Goal: Task Accomplishment & Management: Use online tool/utility

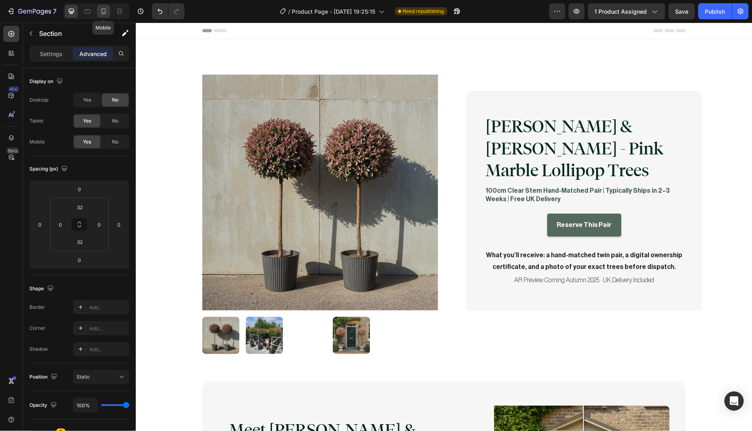
click at [103, 11] on icon at bounding box center [103, 11] width 8 height 8
type input "20"
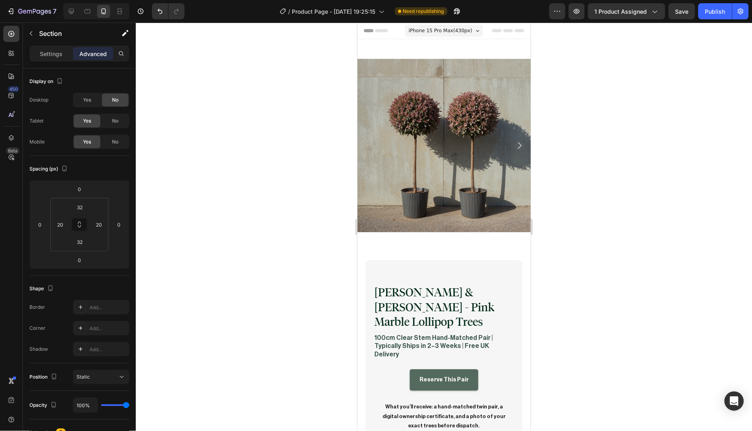
scroll to position [56, 0]
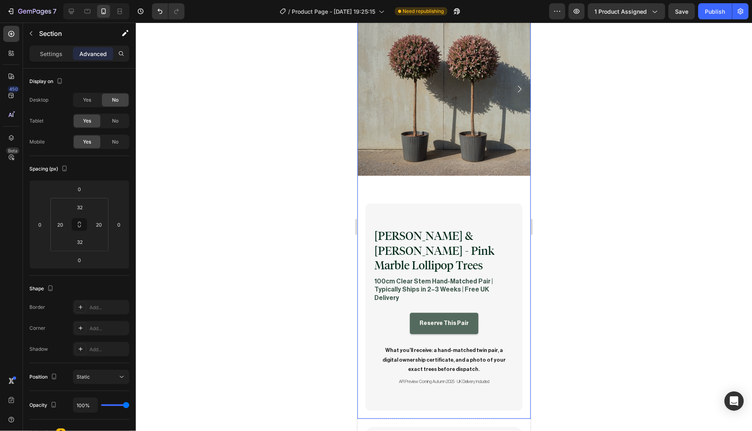
click at [482, 176] on div "Product Images" at bounding box center [443, 92] width 173 height 189
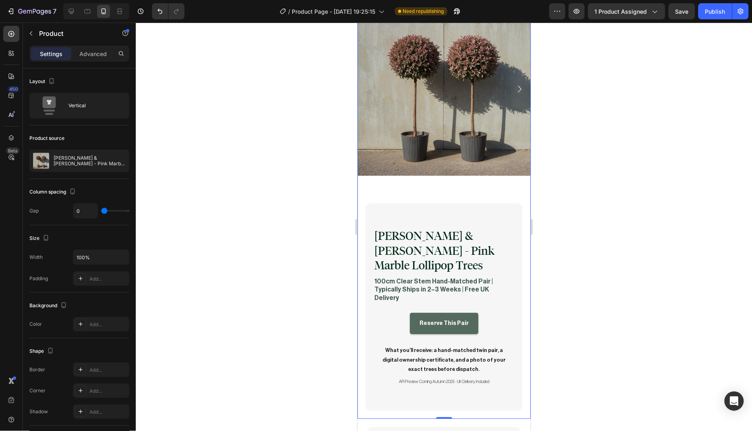
scroll to position [0, 0]
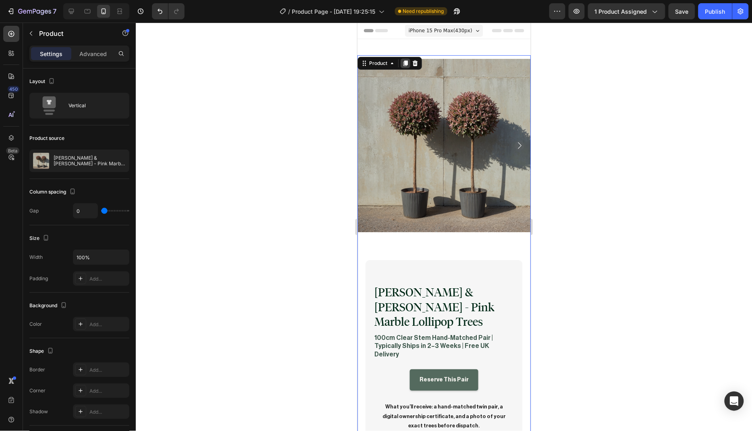
click at [404, 64] on icon at bounding box center [405, 63] width 4 height 6
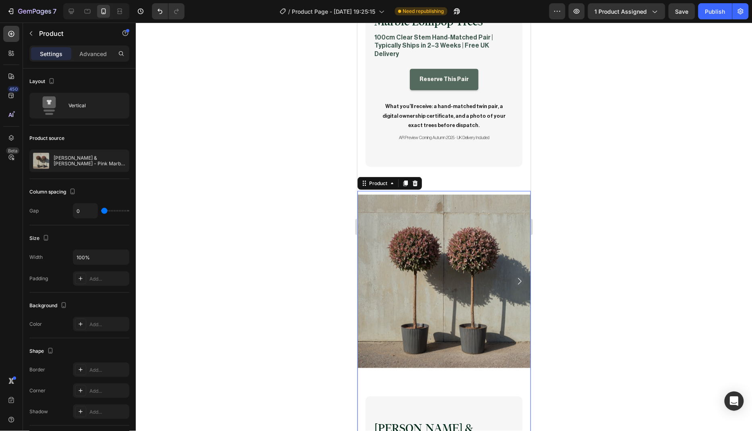
scroll to position [410, 0]
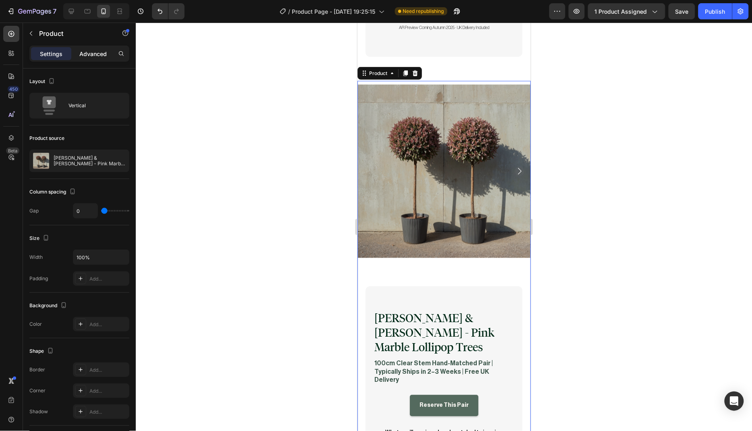
click at [96, 50] on p "Advanced" at bounding box center [92, 54] width 27 height 8
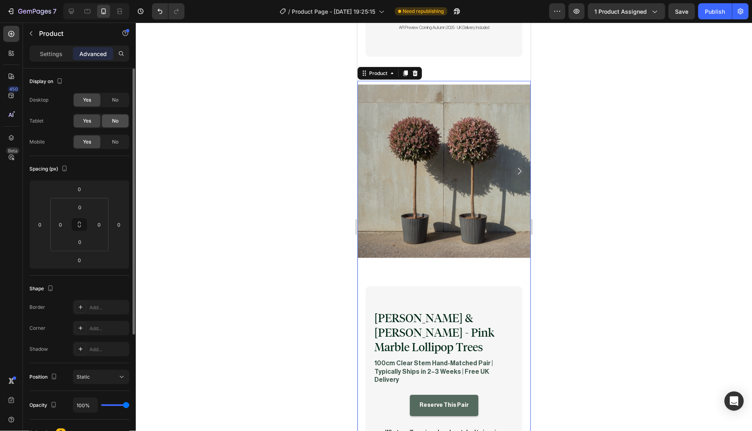
click at [119, 120] on div "No" at bounding box center [115, 120] width 27 height 13
click at [119, 141] on div "No" at bounding box center [115, 141] width 27 height 13
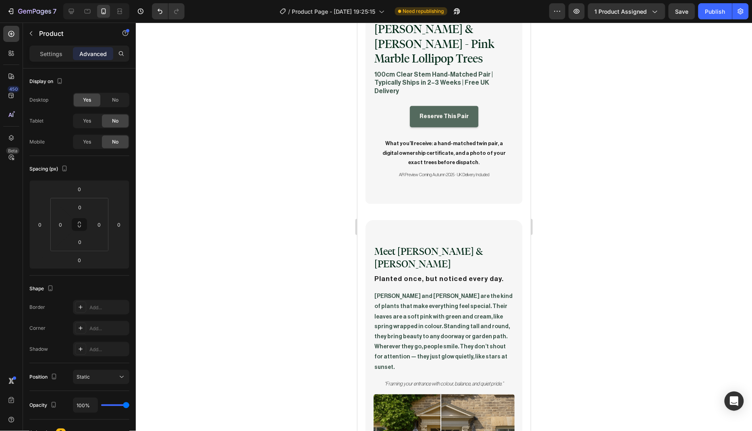
scroll to position [307, 0]
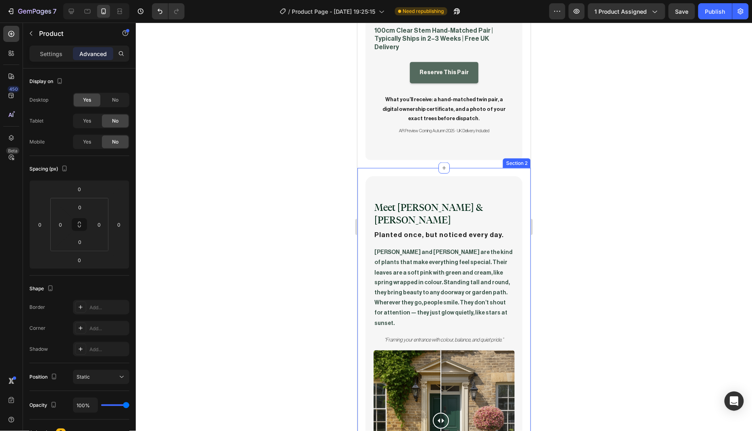
click at [508, 168] on div "Meet [PERSON_NAME] & [PERSON_NAME] Heading Planted once, but noticed every day.…" at bounding box center [443, 338] width 173 height 340
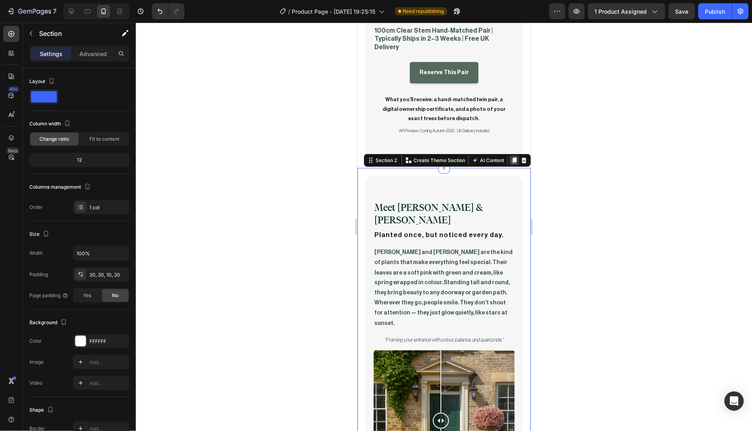
click at [512, 157] on icon at bounding box center [514, 160] width 4 height 6
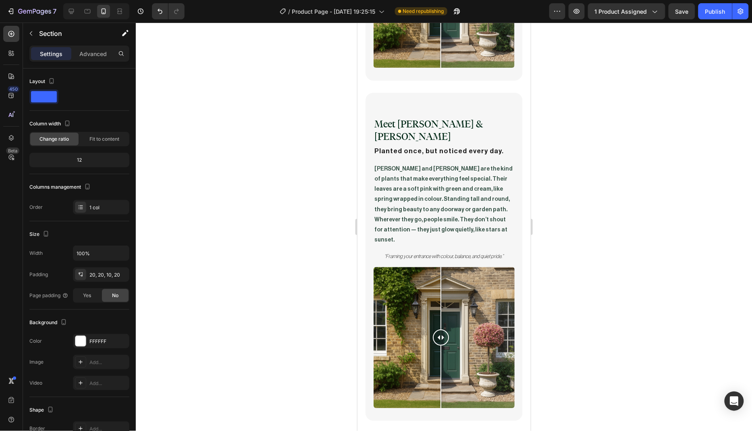
scroll to position [704, 0]
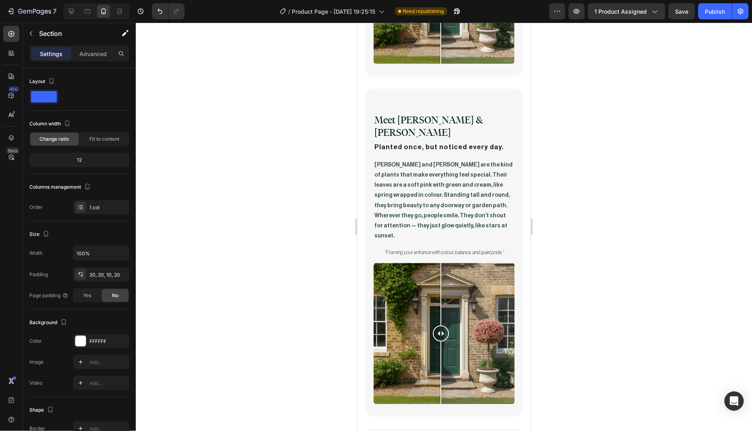
click at [360, 80] on div "Meet [PERSON_NAME] & [PERSON_NAME] Heading Planted once, but noticed every day.…" at bounding box center [443, 250] width 173 height 340
click at [512, 162] on div "Meet [PERSON_NAME] & [PERSON_NAME] Heading Planted once, but noticed every day.…" at bounding box center [443, 252] width 157 height 328
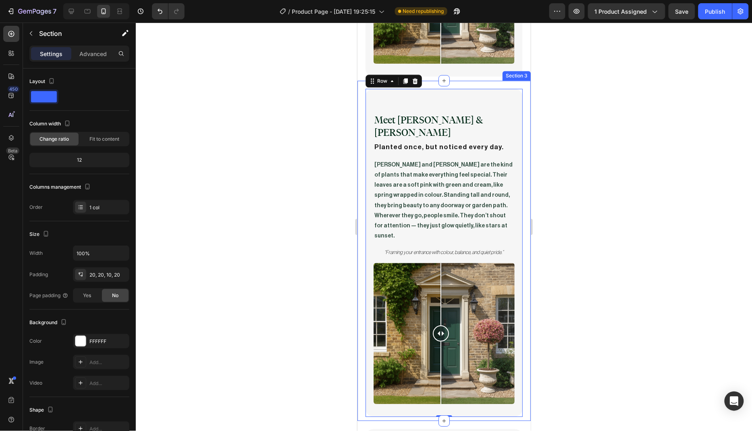
click at [518, 163] on div "Meet [PERSON_NAME] & [PERSON_NAME] Heading Planted once, but noticed every day.…" at bounding box center [443, 250] width 173 height 340
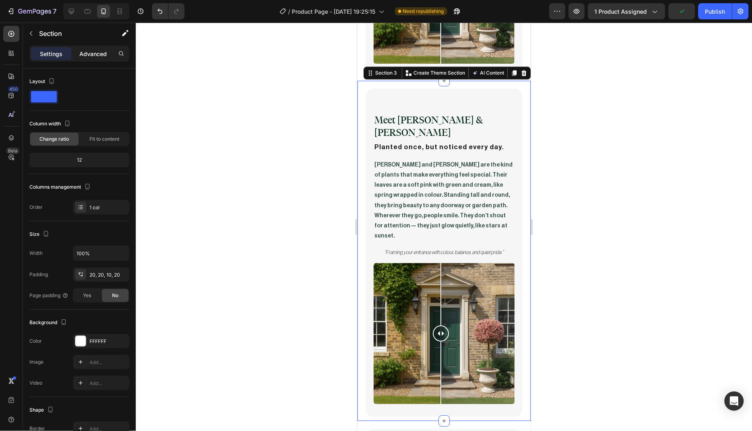
click at [99, 56] on p "Advanced" at bounding box center [92, 54] width 27 height 8
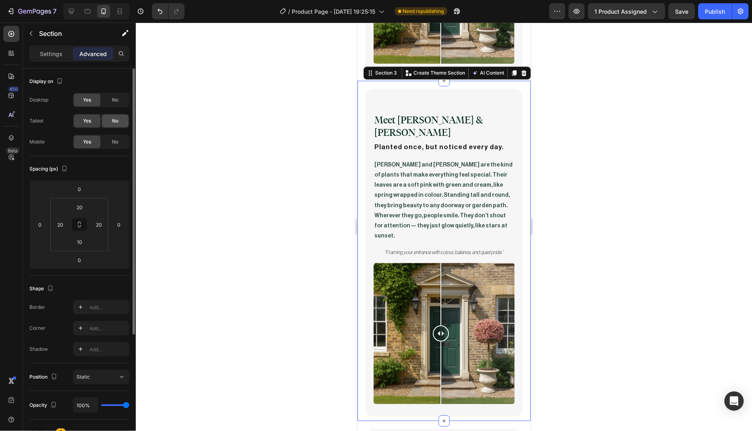
click at [110, 118] on div "No" at bounding box center [115, 120] width 27 height 13
click at [115, 141] on span "No" at bounding box center [115, 141] width 6 height 7
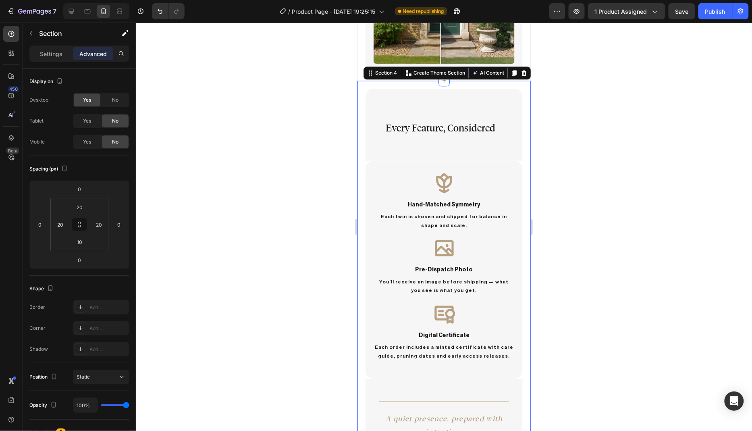
click at [518, 139] on div "Every Feature, Considered Heading Row Icon hand-matched symmetry Text Block Eac…" at bounding box center [443, 367] width 173 height 574
click at [510, 69] on icon at bounding box center [513, 72] width 6 height 6
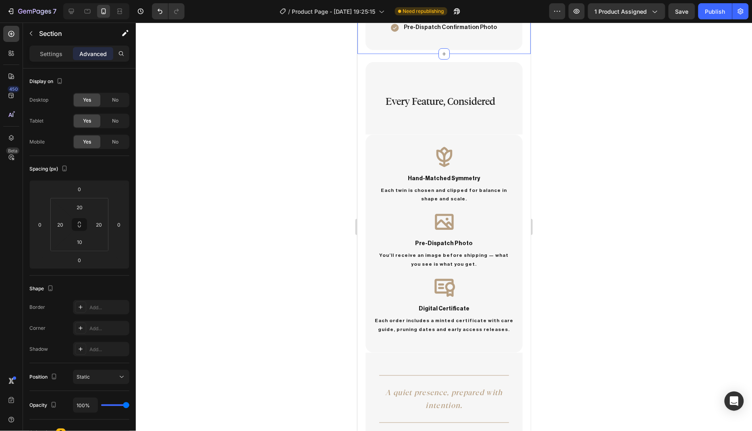
scroll to position [1276, 0]
click at [522, 144] on div "Every Feature, Considered Heading Row Icon hand-matched symmetry Text Block Eac…" at bounding box center [443, 340] width 173 height 574
click at [497, 120] on div "Every Feature, Considered Heading Row" at bounding box center [443, 97] width 157 height 72
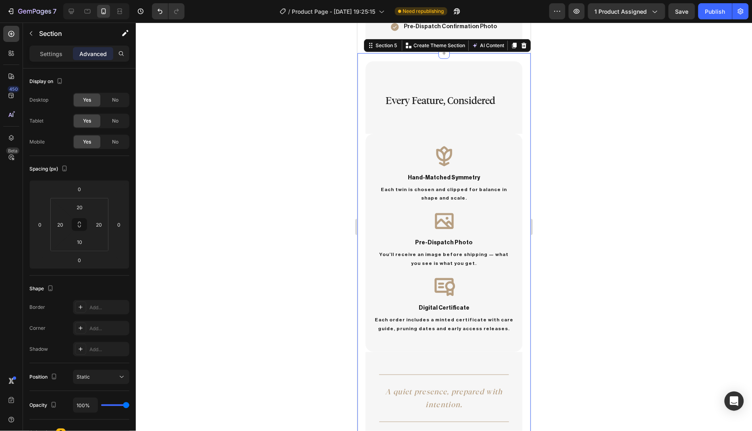
click at [522, 140] on div "Every Feature, Considered Heading Row Icon hand-matched symmetry Text Block Eac…" at bounding box center [443, 340] width 173 height 574
click at [111, 121] on div "No" at bounding box center [115, 120] width 27 height 13
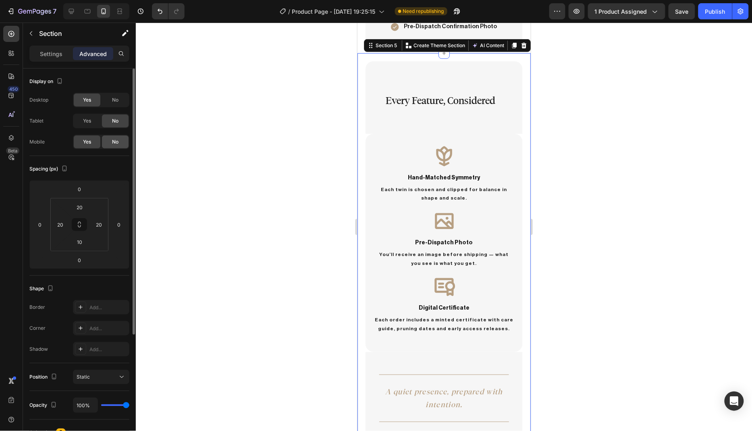
click at [114, 142] on span "No" at bounding box center [115, 141] width 6 height 7
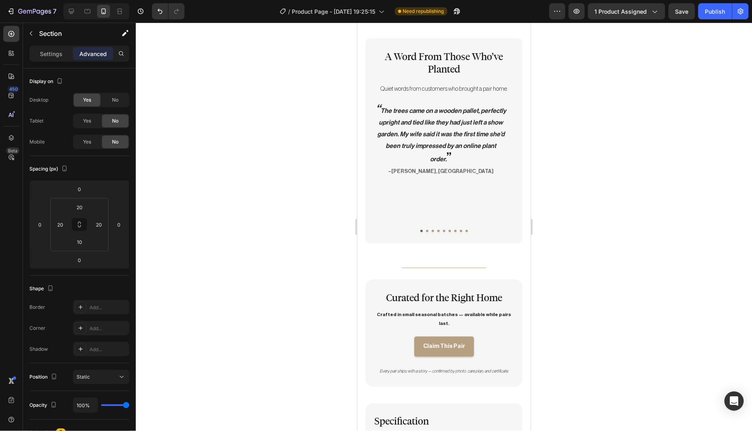
scroll to position [1322, 0]
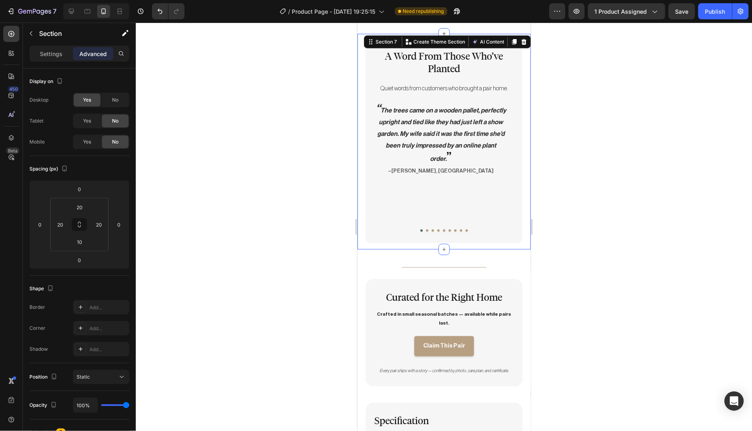
click at [517, 121] on div "A Word From Those Who’ve Planted Heading Quiet words from customers who brought…" at bounding box center [443, 140] width 173 height 215
click at [512, 40] on icon at bounding box center [514, 42] width 4 height 6
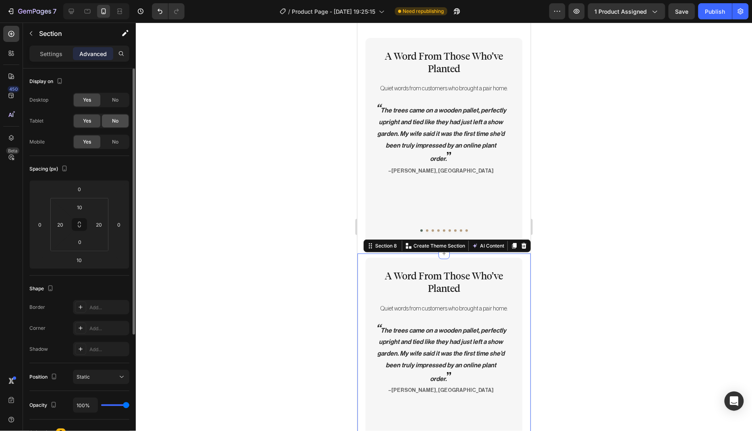
click at [106, 122] on div "No" at bounding box center [115, 120] width 27 height 13
click at [114, 145] on div "No" at bounding box center [115, 141] width 27 height 13
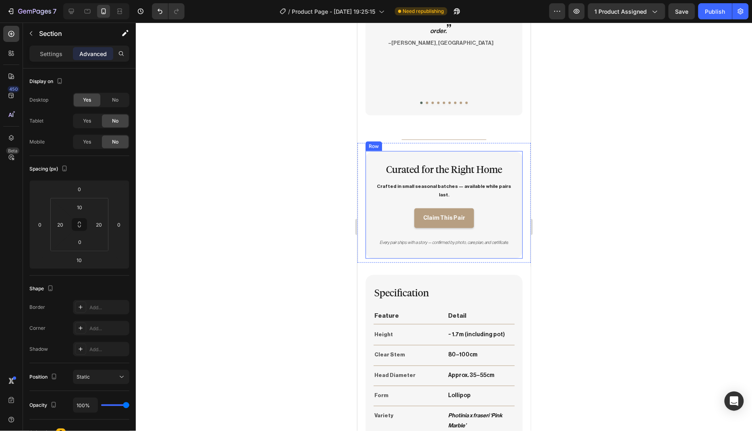
scroll to position [1446, 0]
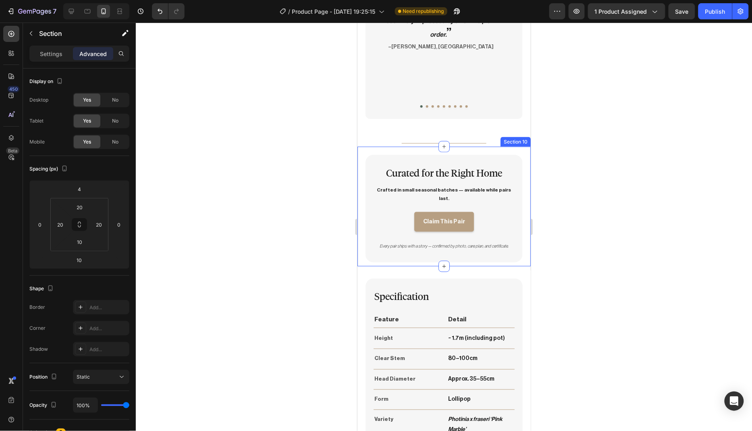
click at [516, 146] on div "Curated for the Right Home Heading Crafted in small seasonal batches — availabl…" at bounding box center [443, 206] width 173 height 120
click at [510, 135] on icon at bounding box center [513, 138] width 6 height 6
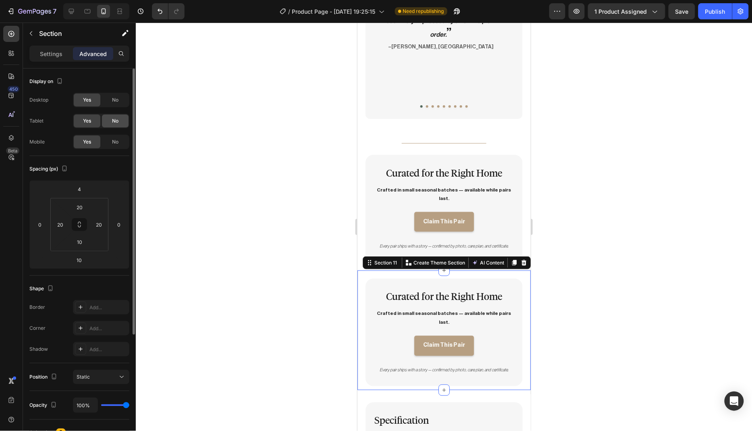
click at [110, 124] on div "No" at bounding box center [115, 120] width 27 height 13
click at [115, 143] on span "No" at bounding box center [115, 141] width 6 height 7
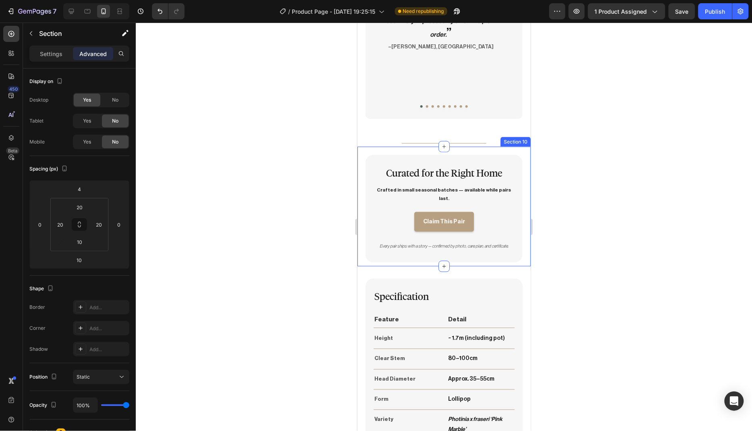
click at [517, 190] on div "Curated for the Right Home Heading Crafted in small seasonal batches — availabl…" at bounding box center [443, 206] width 173 height 120
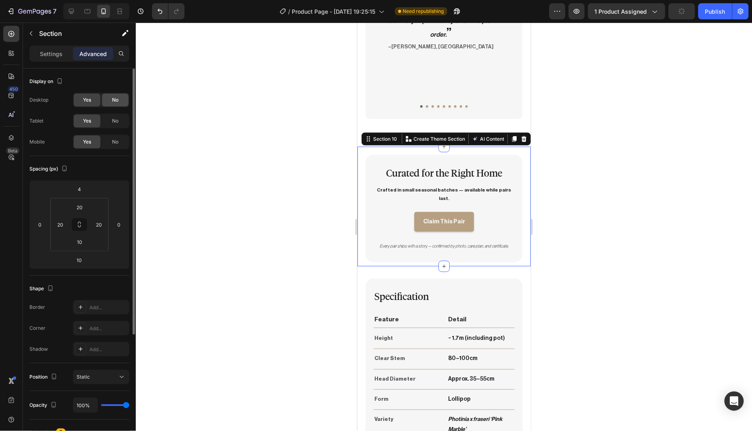
click at [111, 101] on div "No" at bounding box center [115, 99] width 27 height 13
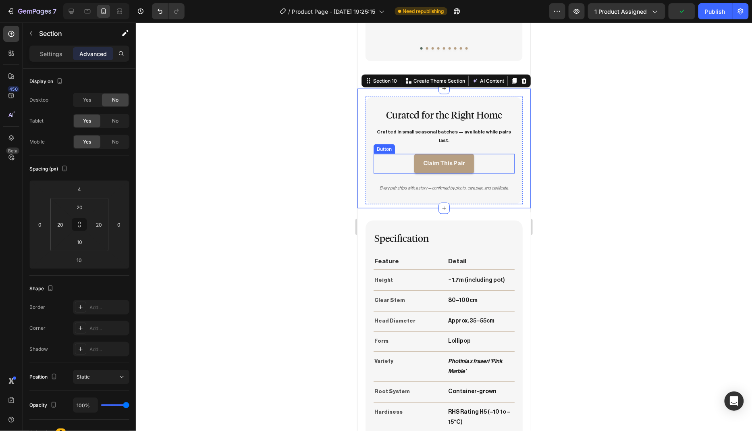
scroll to position [1591, 0]
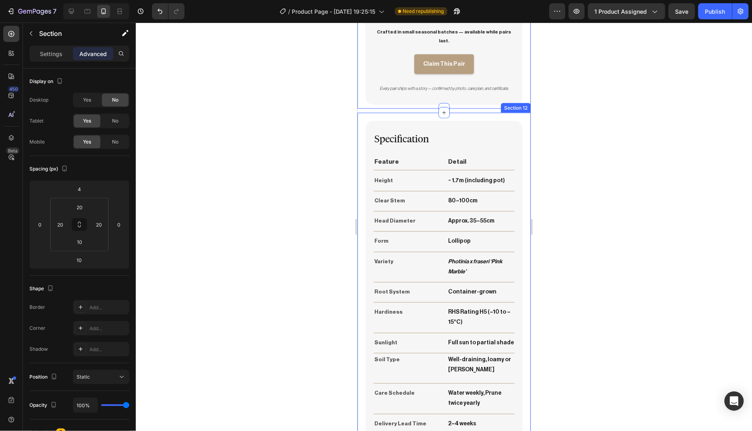
click at [518, 154] on div "Specification Heading Feature Text Block Detail Text Block Row Title Line Heigh…" at bounding box center [443, 299] width 173 height 374
click at [512, 102] on icon at bounding box center [514, 105] width 4 height 6
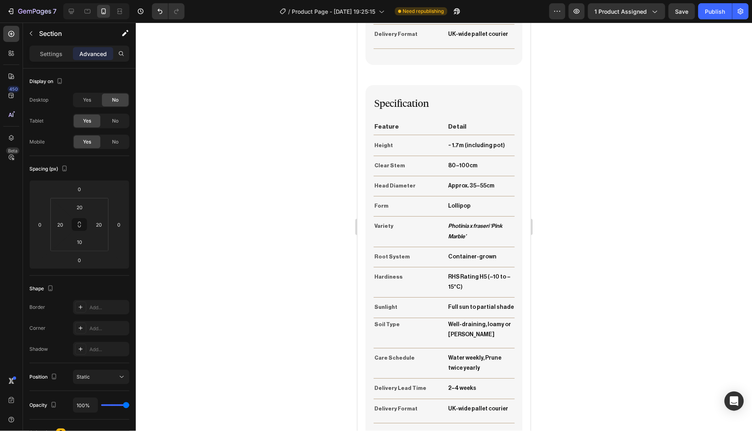
scroll to position [2015, 0]
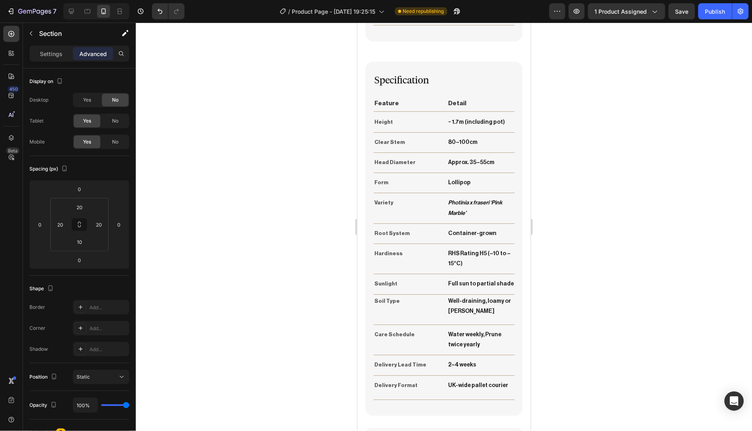
click at [518, 91] on div "Specification Heading Feature Text Block Detail Text Block Row Title Line Heigh…" at bounding box center [443, 240] width 173 height 374
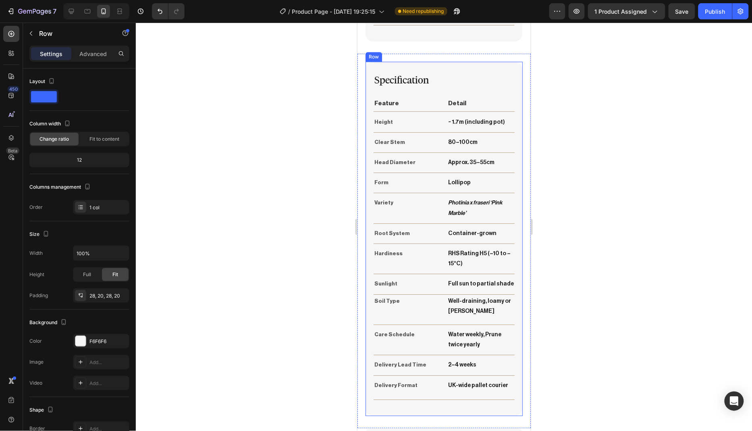
click at [513, 89] on div "Specification Heading Feature Text Block Detail Text Block Row Title Line Heigh…" at bounding box center [443, 238] width 157 height 354
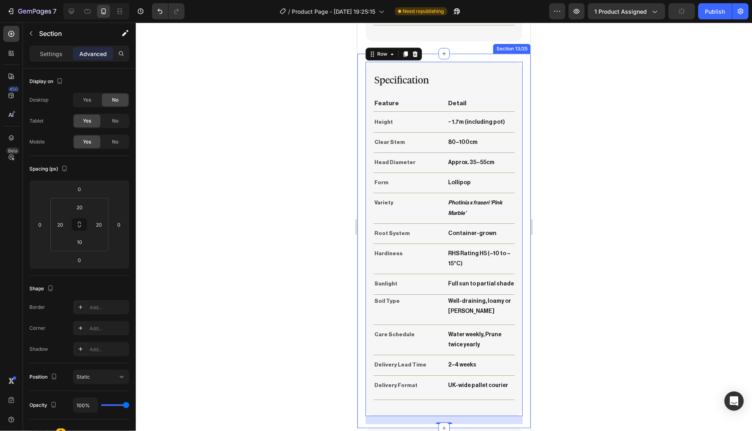
click at [521, 91] on div "Specification Heading Feature Text Block Detail Text Block Row Title Line Heigh…" at bounding box center [443, 240] width 173 height 374
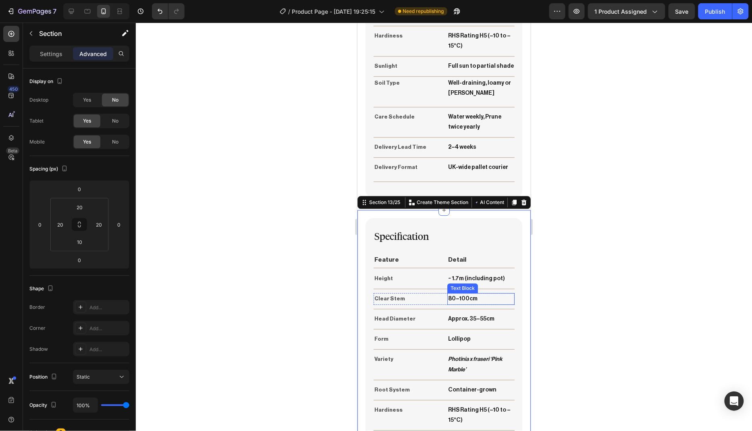
scroll to position [1852, 0]
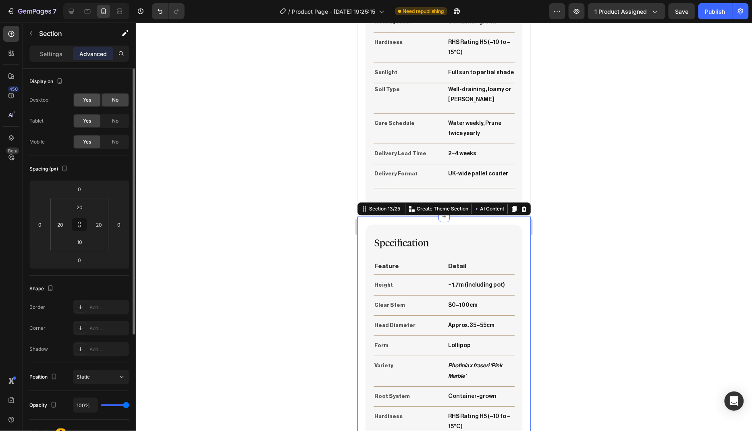
click at [86, 100] on span "Yes" at bounding box center [87, 99] width 8 height 7
click at [109, 120] on div "No" at bounding box center [115, 120] width 27 height 13
click at [122, 144] on div "No" at bounding box center [115, 141] width 27 height 13
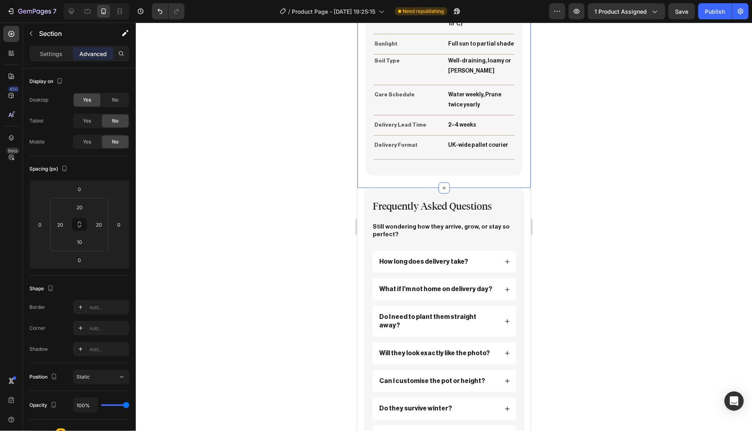
scroll to position [1914, 0]
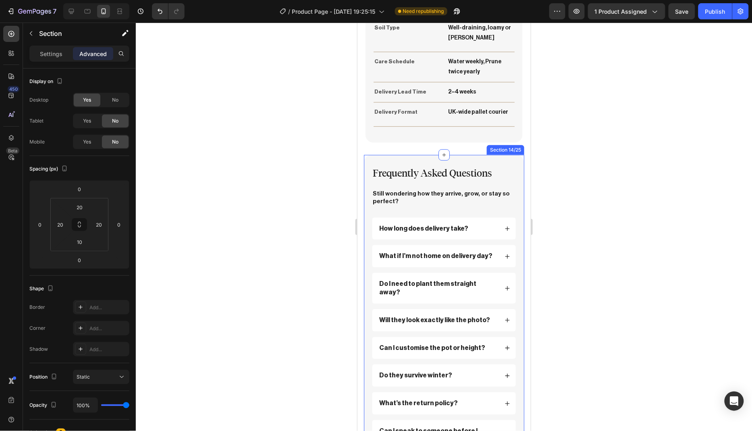
click at [515, 191] on div "Frequently Asked Questions Heading Still wondering how they arrive, grow, or st…" at bounding box center [443, 328] width 160 height 348
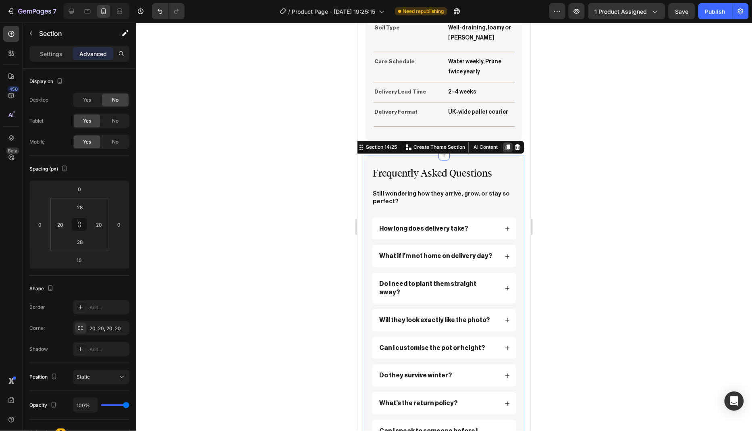
click at [505, 144] on icon at bounding box center [507, 147] width 4 height 6
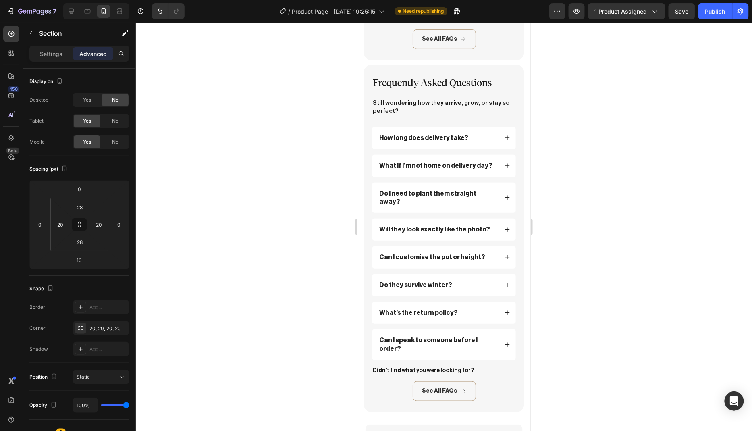
scroll to position [2356, 0]
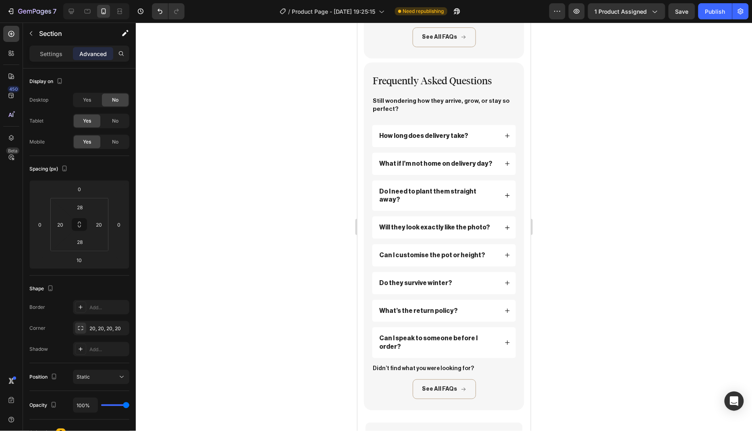
click at [514, 155] on div "Frequently Asked Questions Heading Still wondering how they arrive, grow, or st…" at bounding box center [443, 236] width 160 height 348
click at [512, 92] on div "Frequently Asked Questions Heading Still wondering how they arrive, grow, or st…" at bounding box center [443, 236] width 160 height 348
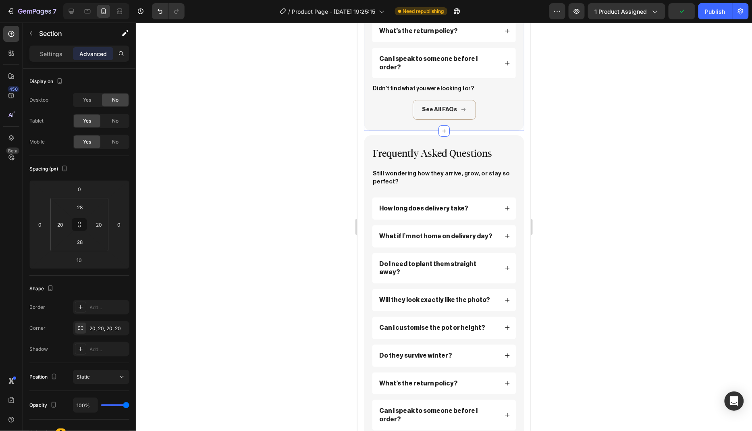
scroll to position [2246, 0]
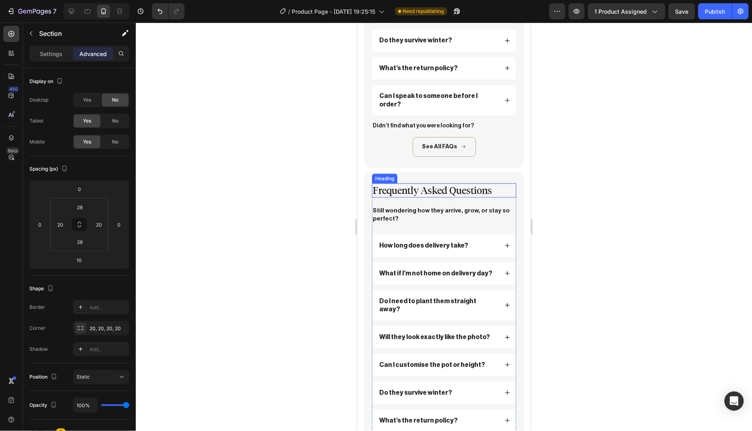
click at [490, 183] on h2 "Frequently Asked Questions" at bounding box center [443, 190] width 144 height 14
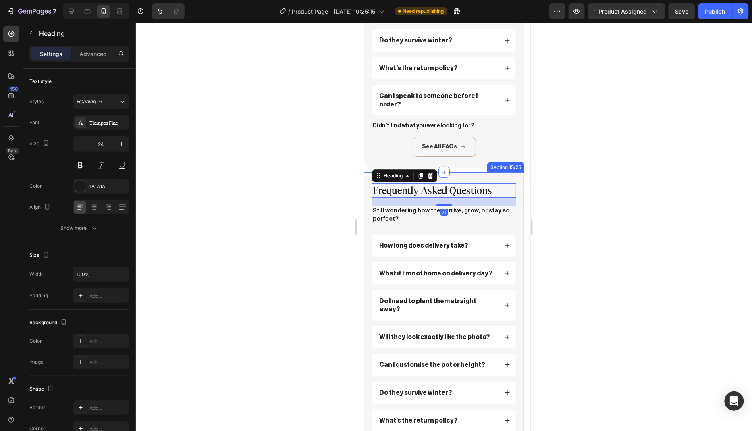
click at [512, 172] on div "Frequently Asked Questions Heading 21 Still wondering how they arrive, grow, or…" at bounding box center [443, 346] width 160 height 348
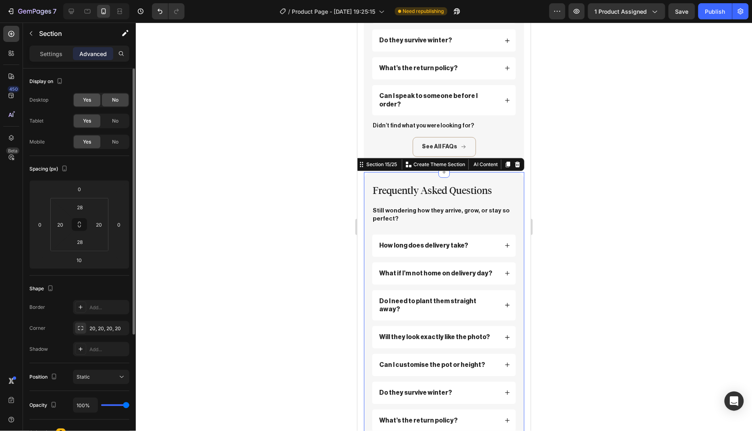
click at [90, 102] on span "Yes" at bounding box center [87, 99] width 8 height 7
click at [118, 121] on span "No" at bounding box center [115, 120] width 6 height 7
click at [118, 140] on div "No" at bounding box center [115, 141] width 27 height 13
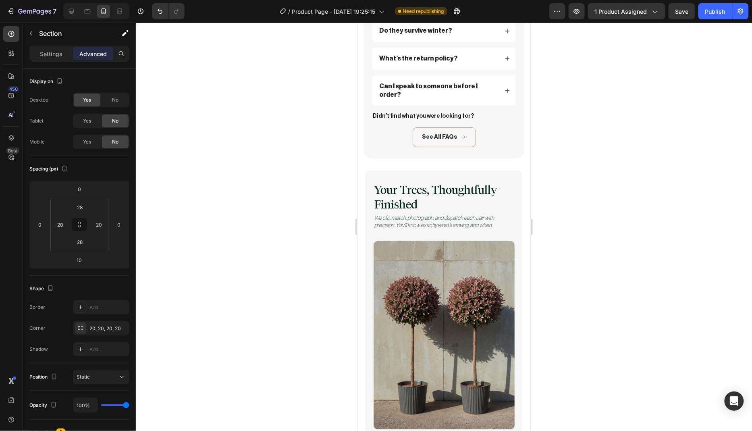
scroll to position [2276, 0]
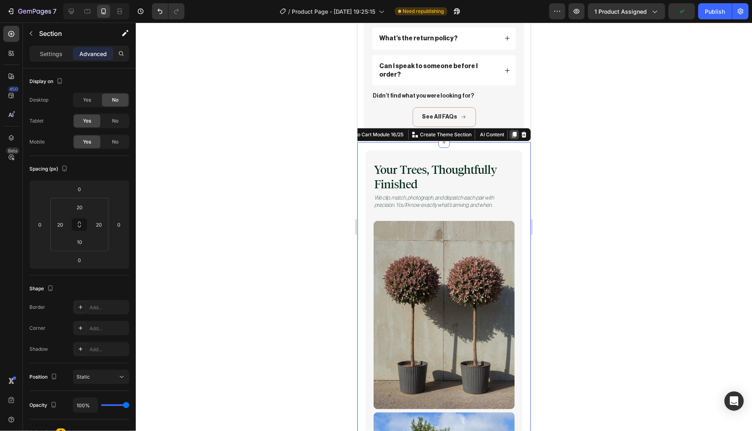
click at [510, 131] on icon at bounding box center [513, 134] width 6 height 6
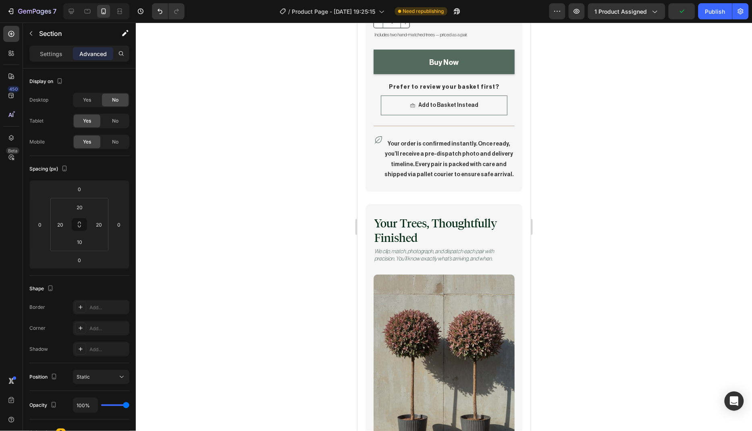
scroll to position [3521, 0]
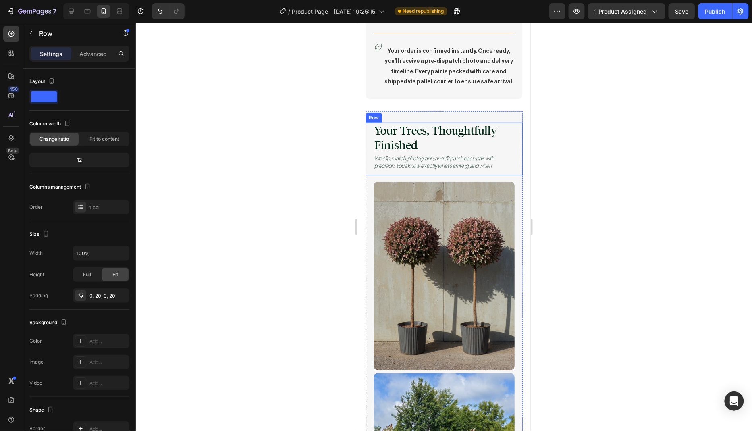
click at [513, 122] on div "Your Trees, Thoughtfully Finished Heading We clip, match, photograph, and dispa…" at bounding box center [443, 148] width 157 height 53
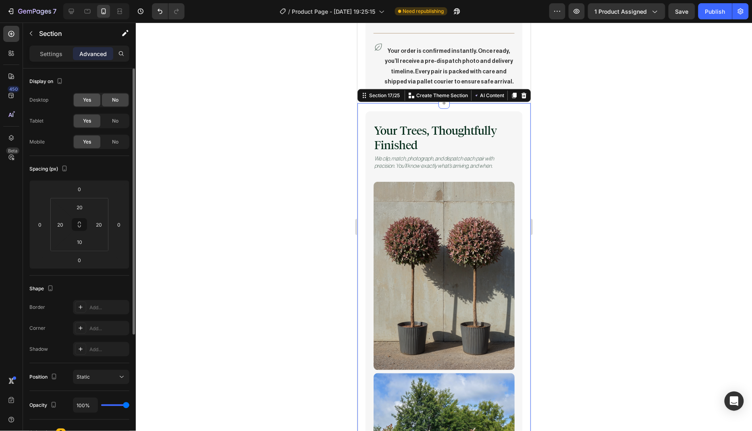
click at [85, 102] on span "Yes" at bounding box center [87, 99] width 8 height 7
click at [113, 124] on span "No" at bounding box center [115, 120] width 6 height 7
click at [115, 144] on span "No" at bounding box center [115, 141] width 6 height 7
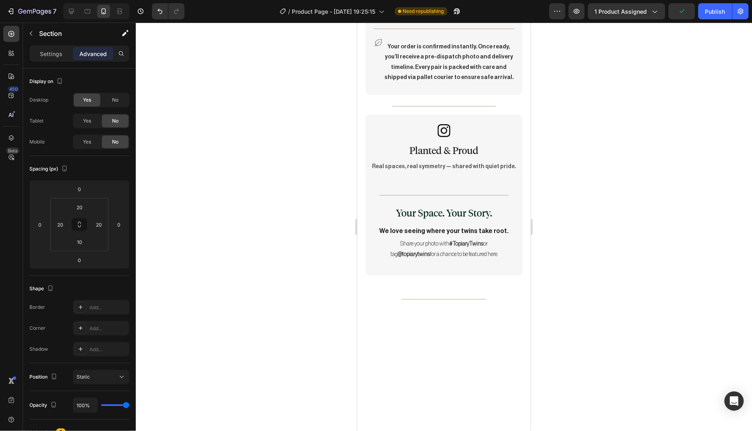
scroll to position [3526, 0]
click at [516, 114] on div "Icon Planted & Proud Heading Row Real spaces, real symmetry — shared with quiet…" at bounding box center [443, 199] width 173 height 171
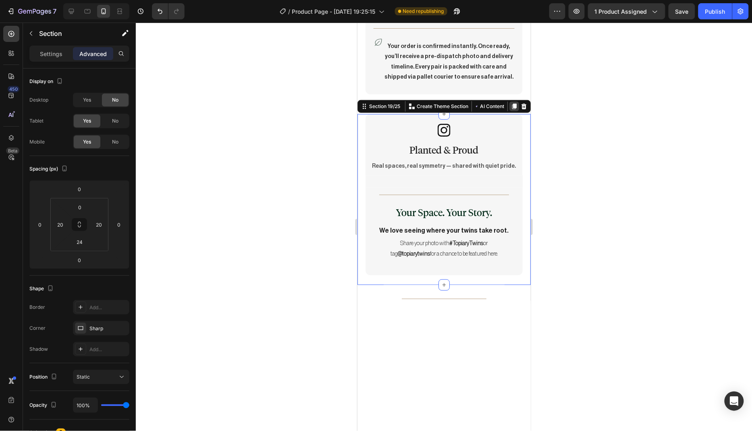
click at [509, 101] on div at bounding box center [514, 106] width 10 height 10
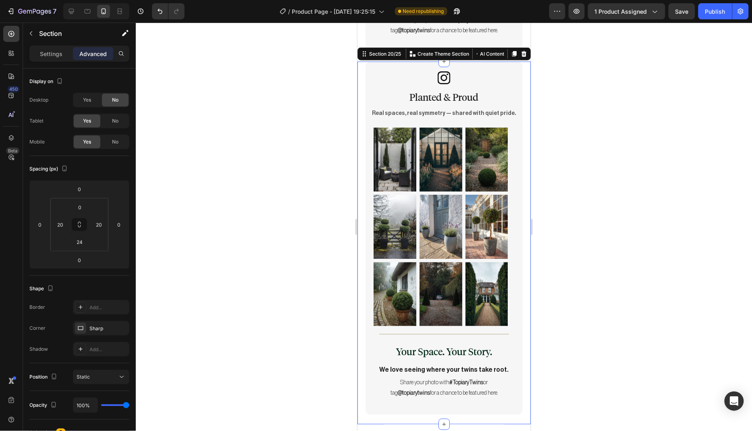
scroll to position [3898, 0]
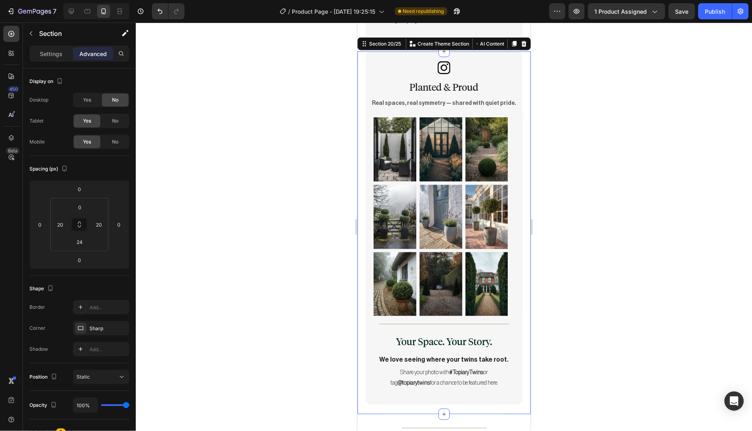
click at [520, 108] on div "Icon Planted & Proud Heading Row Real spaces, real symmetry — shared with quiet…" at bounding box center [443, 232] width 173 height 363
click at [87, 103] on span "Yes" at bounding box center [87, 99] width 8 height 7
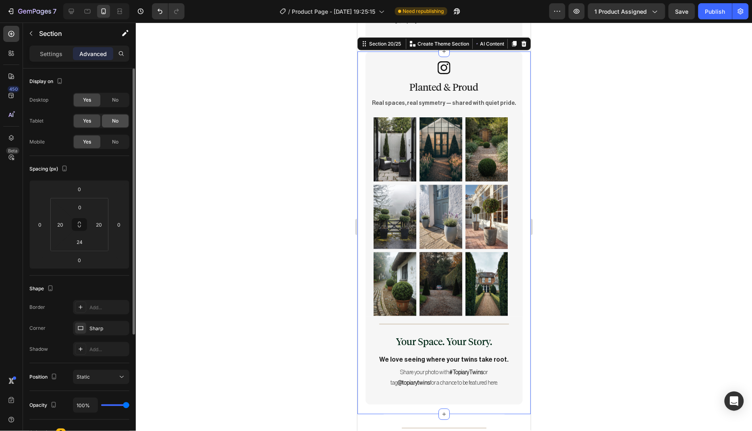
click at [113, 122] on span "No" at bounding box center [115, 120] width 6 height 7
click at [115, 141] on span "No" at bounding box center [115, 141] width 6 height 7
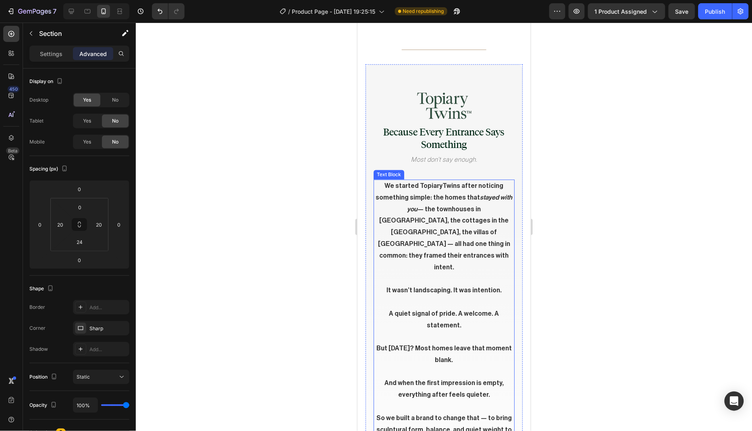
scroll to position [3948, 0]
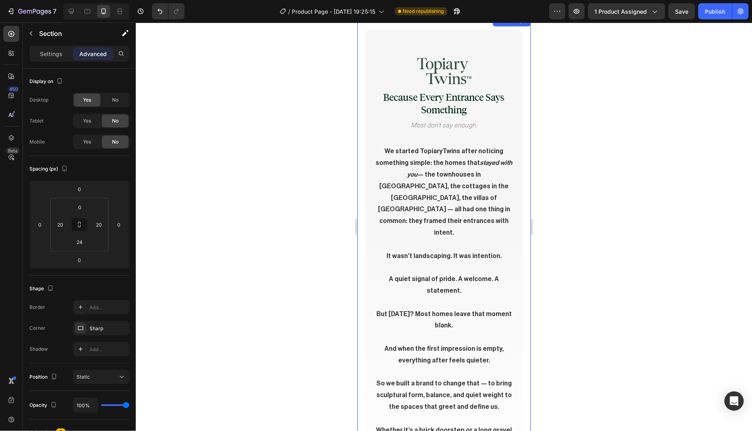
click at [516, 154] on div "Image Because Every Entrance Says Something Heading Most don’t say enough. Text…" at bounding box center [443, 275] width 173 height 517
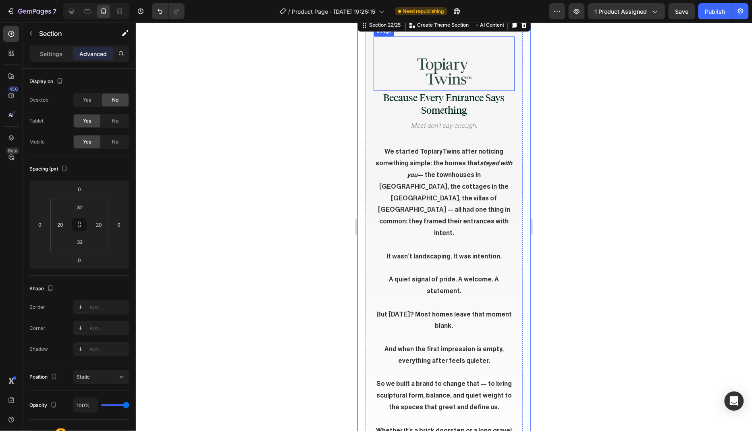
scroll to position [3855, 0]
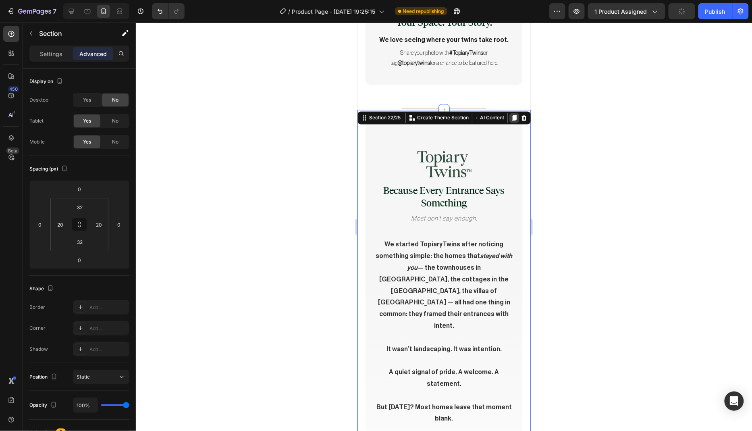
click at [512, 117] on icon at bounding box center [514, 118] width 4 height 6
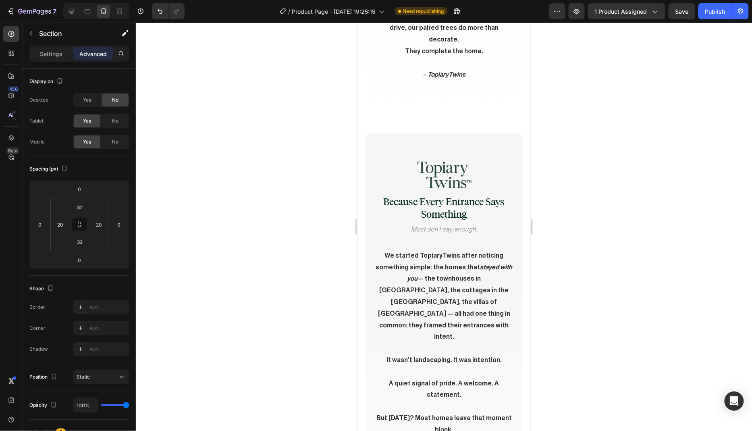
scroll to position [4383, 0]
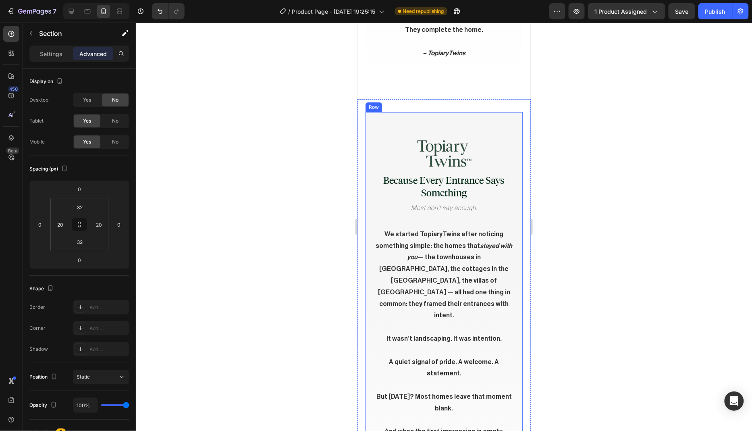
click at [510, 151] on div "Image Because Every Entrance Says Something Heading Most don’t say enough. Text…" at bounding box center [443, 357] width 157 height 491
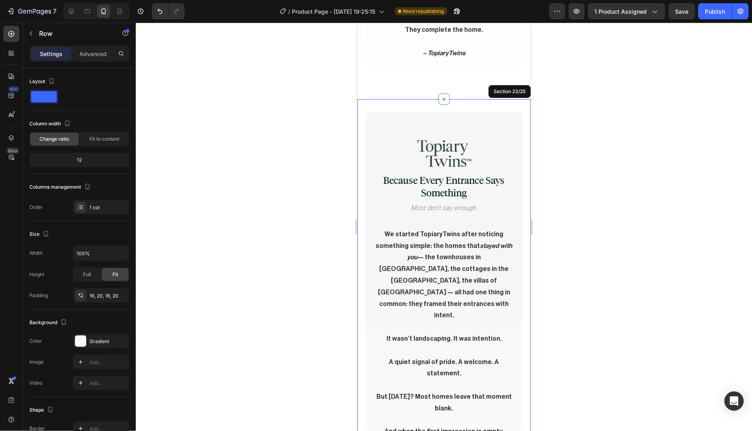
click at [520, 149] on div "Image Because Every Entrance Says Something Heading Most don’t say enough. Text…" at bounding box center [443, 357] width 173 height 517
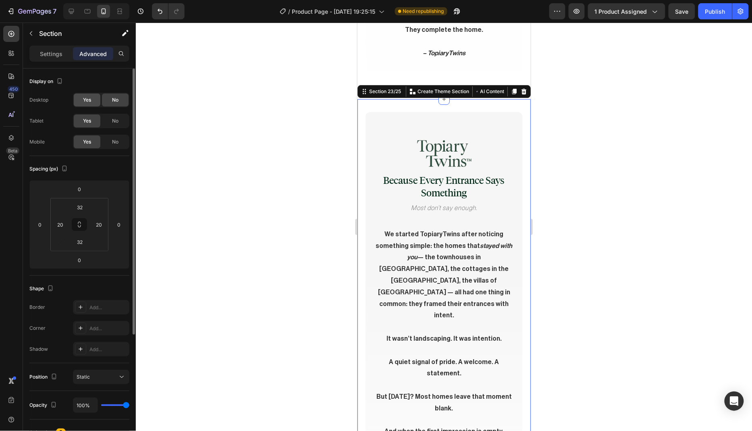
click at [93, 103] on div "Yes" at bounding box center [87, 99] width 27 height 13
click at [111, 122] on div "No" at bounding box center [115, 120] width 27 height 13
click at [115, 142] on span "No" at bounding box center [115, 141] width 6 height 7
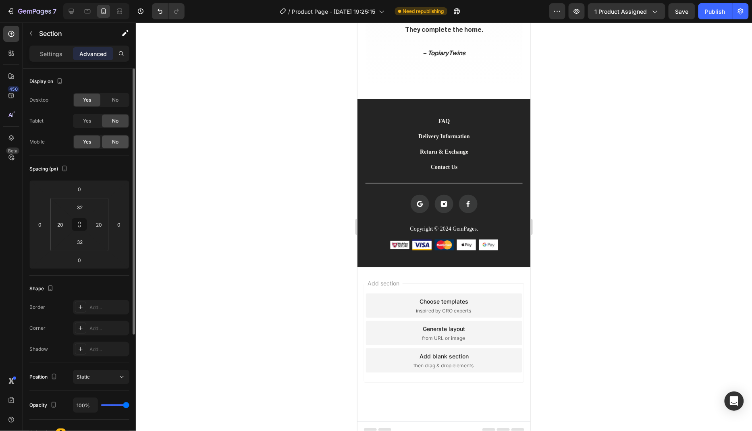
scroll to position [4341, 0]
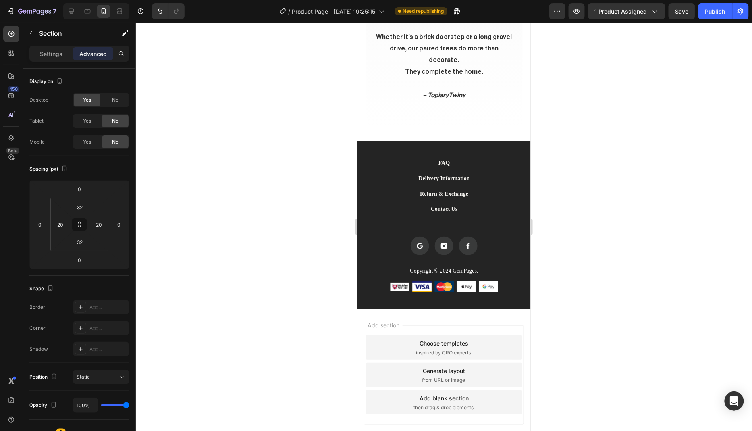
click at [269, 161] on div at bounding box center [444, 227] width 616 height 408
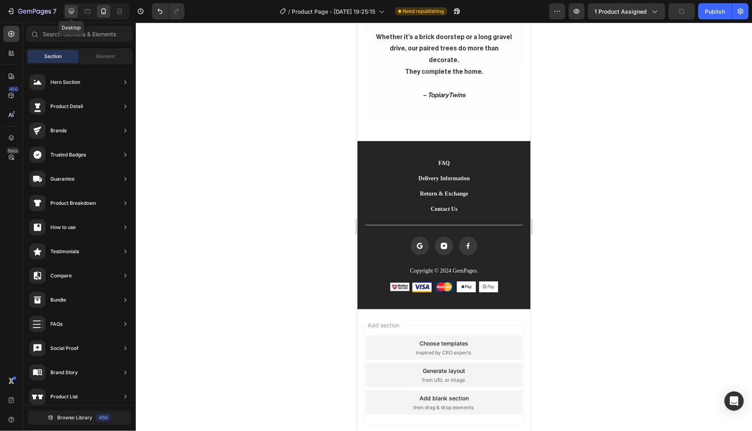
click at [69, 12] on icon at bounding box center [71, 11] width 5 height 5
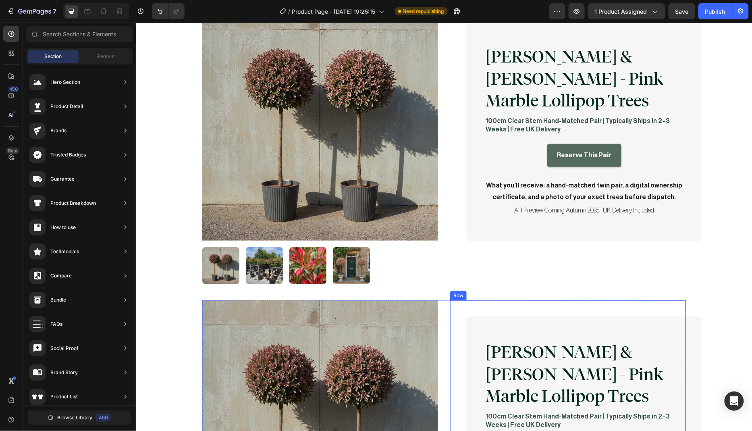
scroll to position [64, 0]
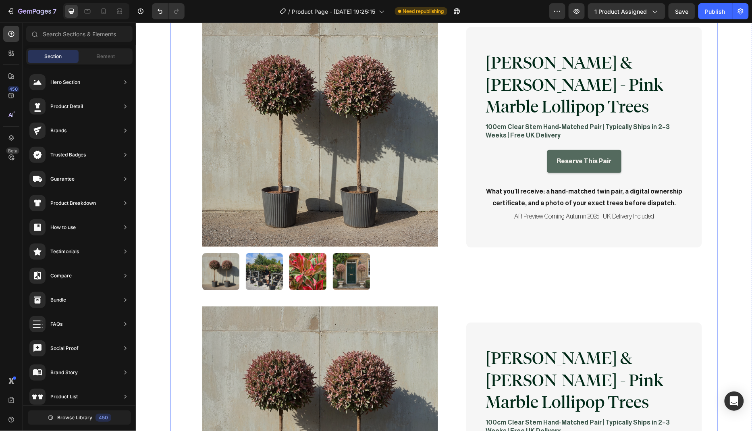
click at [686, 244] on div "Product Images [PERSON_NAME] & [PERSON_NAME] - Pink Marble Lollipop Trees Produ…" at bounding box center [444, 289] width 532 height 590
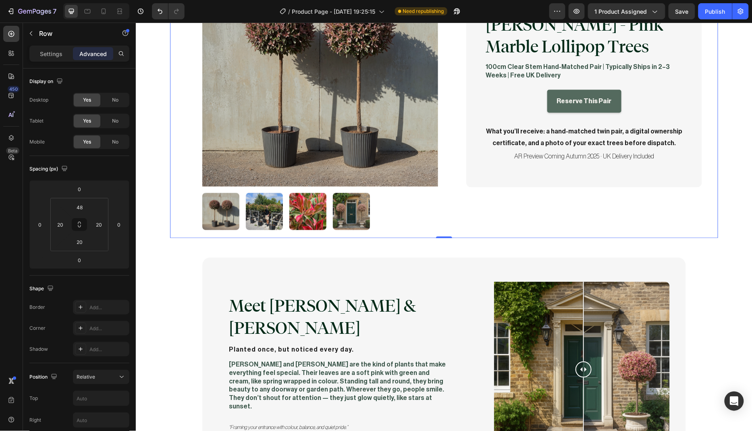
scroll to position [425, 0]
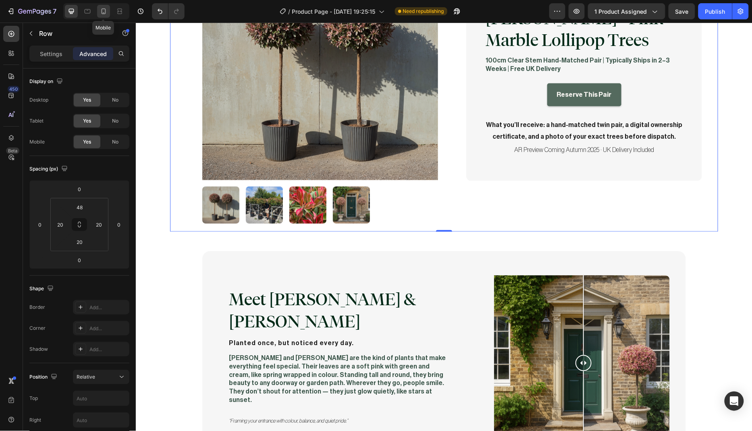
click at [102, 13] on icon at bounding box center [104, 11] width 4 height 6
type input "0"
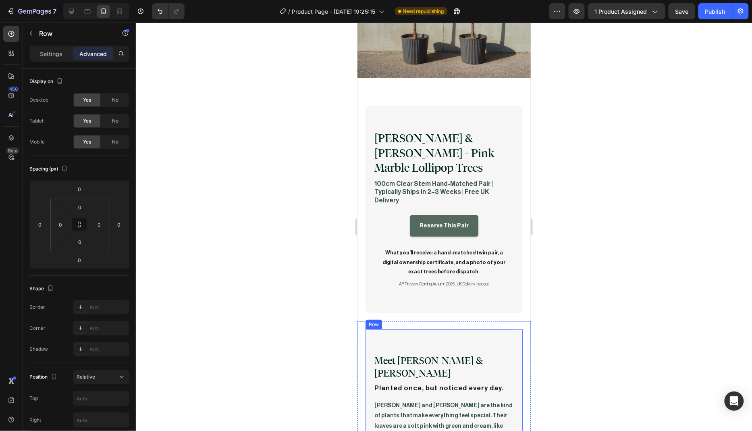
scroll to position [166, 0]
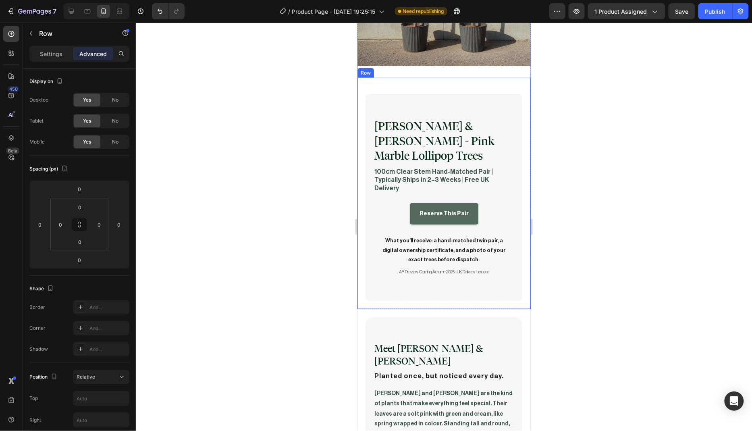
click at [522, 237] on div "[PERSON_NAME] & [PERSON_NAME] - Pink Marble Lollipop Trees Product Title 100cm …" at bounding box center [443, 192] width 173 height 231
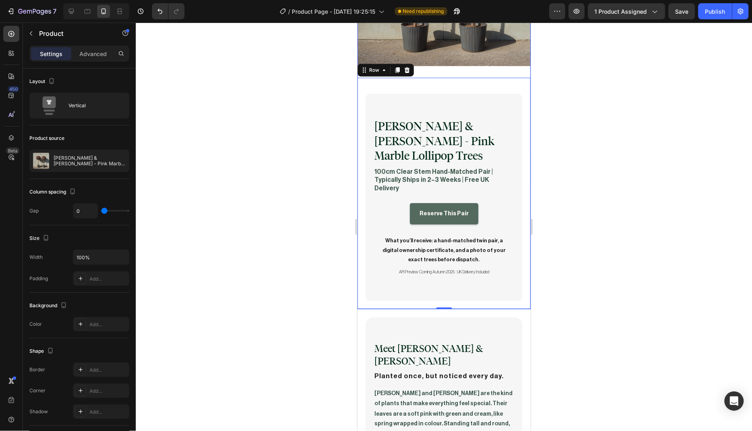
click at [109, 54] on div "Advanced" at bounding box center [93, 53] width 40 height 13
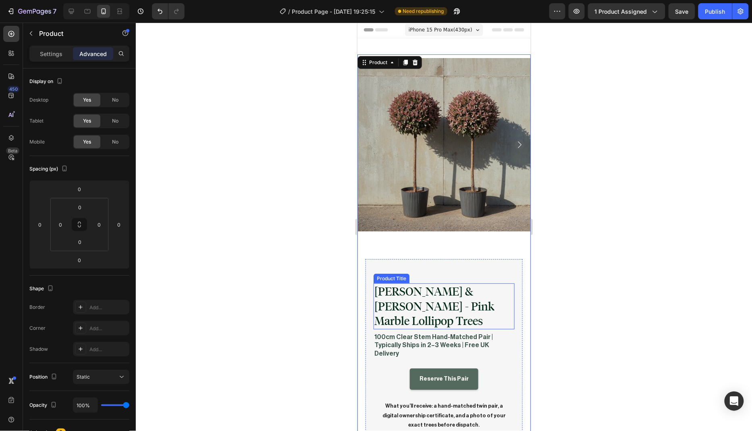
scroll to position [0, 0]
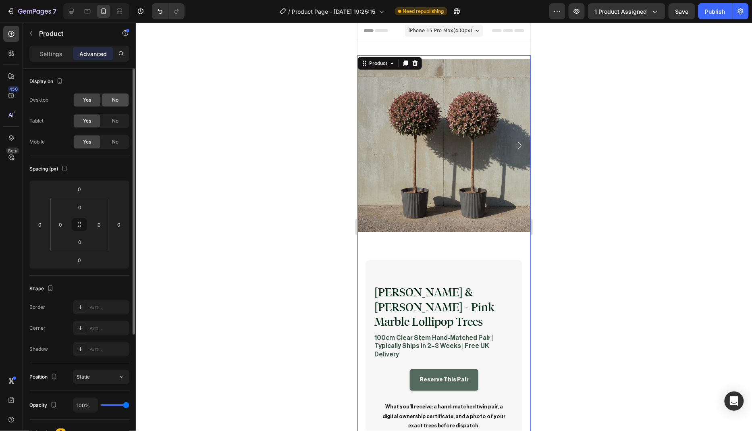
click at [116, 99] on span "No" at bounding box center [115, 99] width 6 height 7
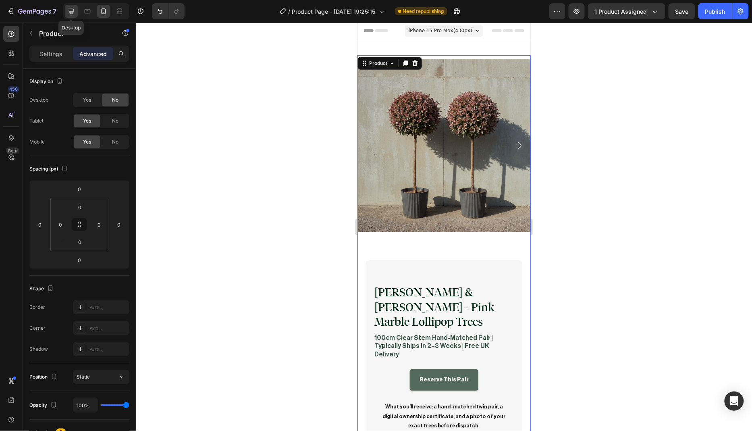
click at [70, 15] on icon at bounding box center [71, 11] width 8 height 8
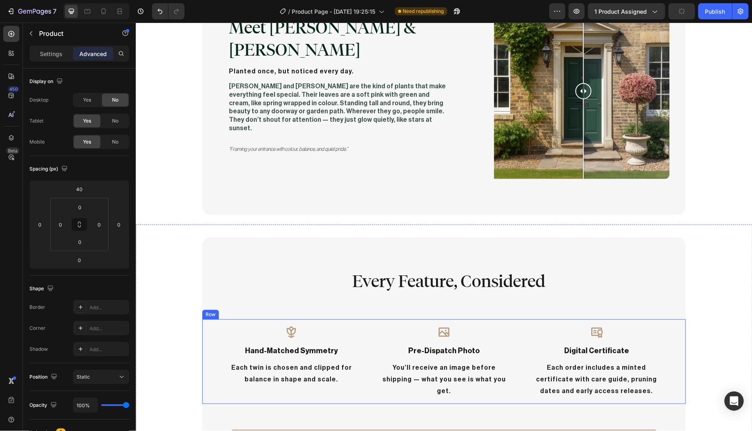
scroll to position [593, 0]
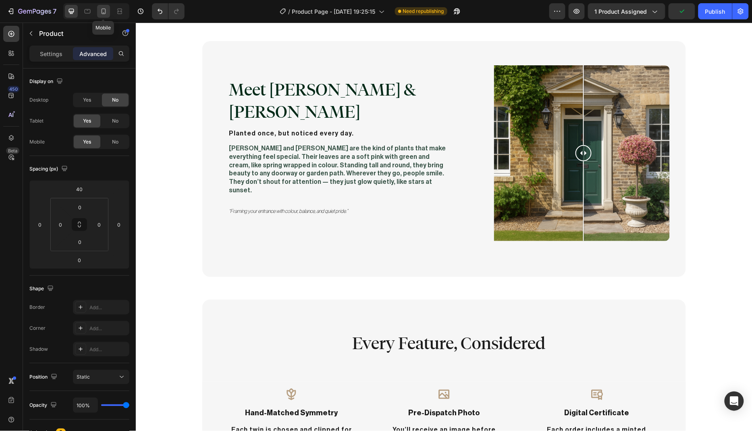
click at [100, 12] on icon at bounding box center [103, 11] width 8 height 8
type input "0"
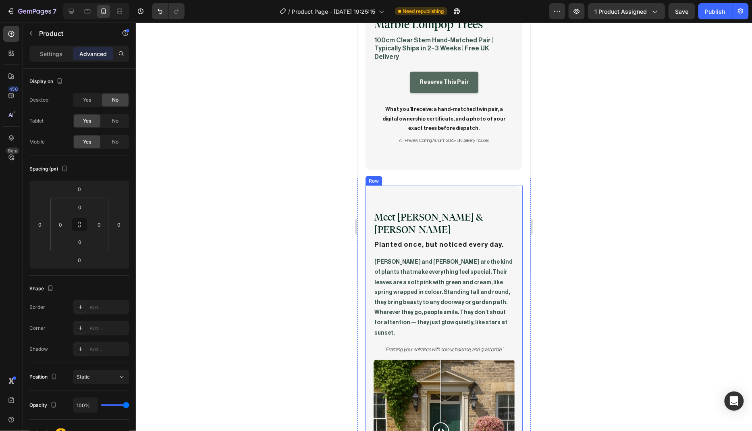
scroll to position [298, 0]
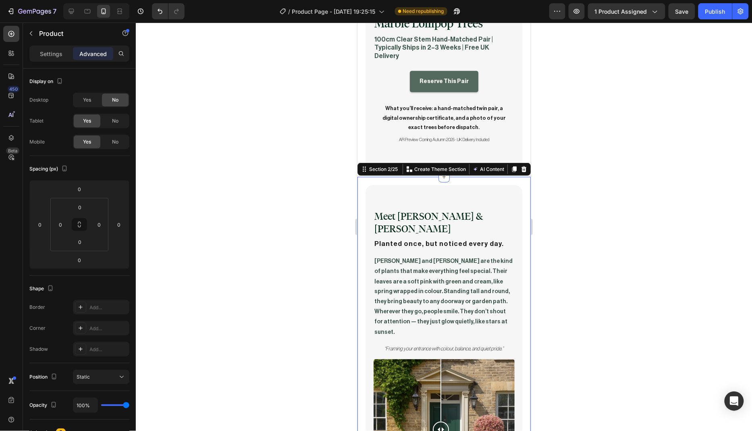
click at [518, 291] on div "Meet [PERSON_NAME] & [PERSON_NAME] Heading Planted once, but noticed every day.…" at bounding box center [443, 346] width 173 height 340
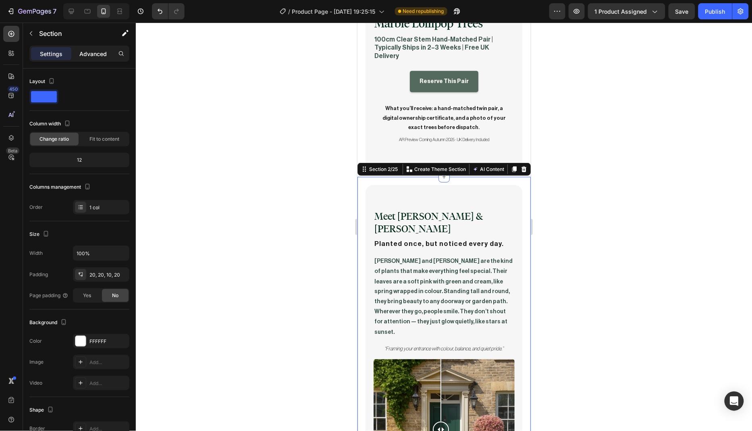
click at [93, 55] on p "Advanced" at bounding box center [92, 54] width 27 height 8
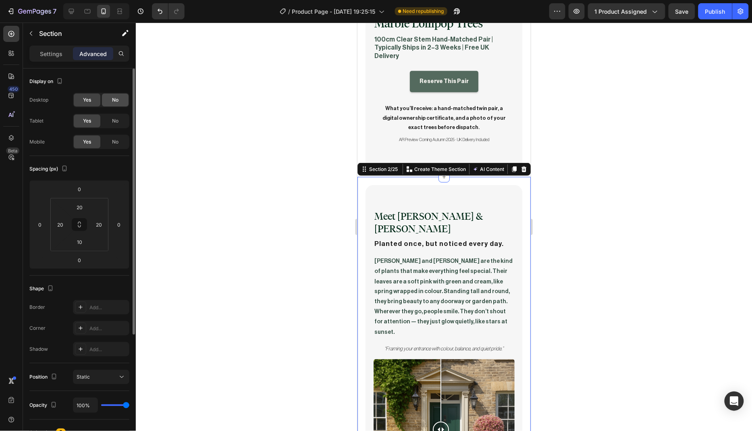
click at [114, 101] on span "No" at bounding box center [115, 99] width 6 height 7
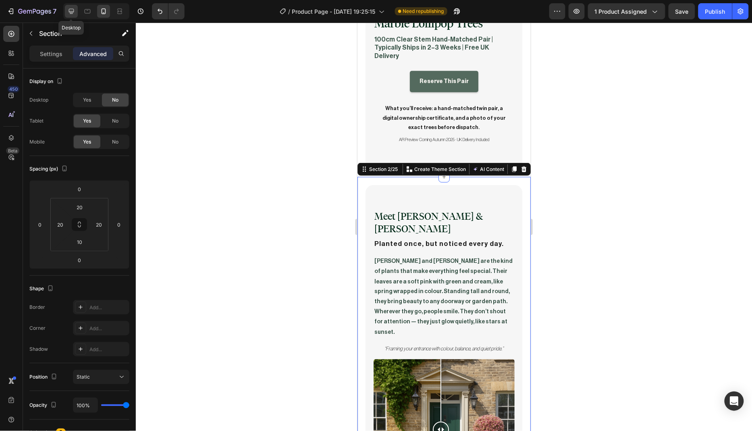
click at [75, 10] on icon at bounding box center [71, 11] width 8 height 8
type input "48"
type input "24"
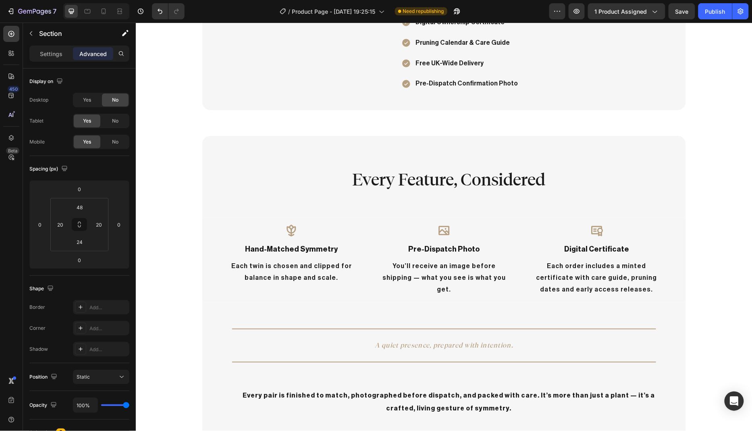
scroll to position [1100, 0]
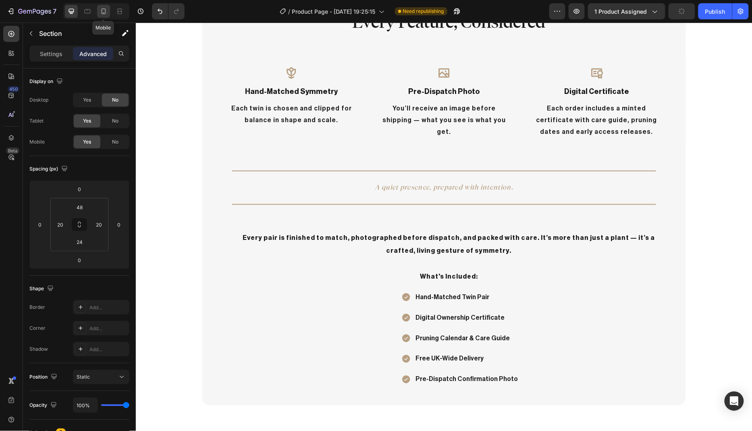
click at [107, 12] on div at bounding box center [103, 11] width 13 height 13
type input "20"
type input "10"
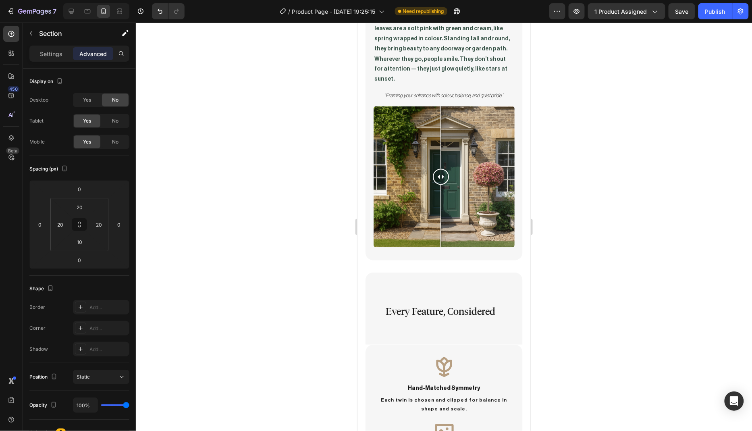
scroll to position [539, 0]
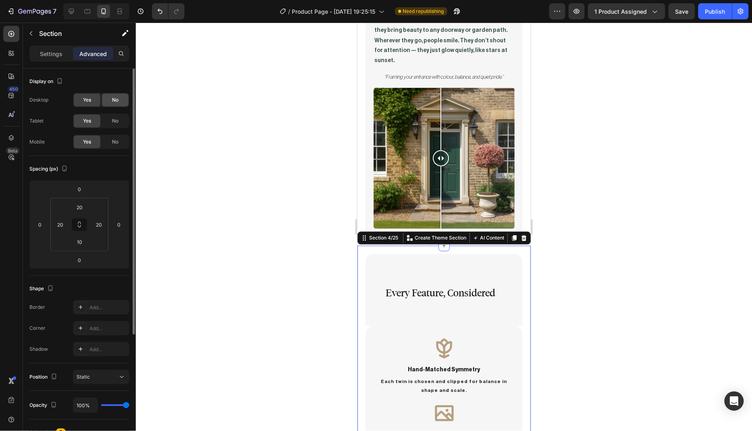
click at [116, 98] on span "No" at bounding box center [115, 99] width 6 height 7
click at [224, 130] on div at bounding box center [444, 227] width 616 height 408
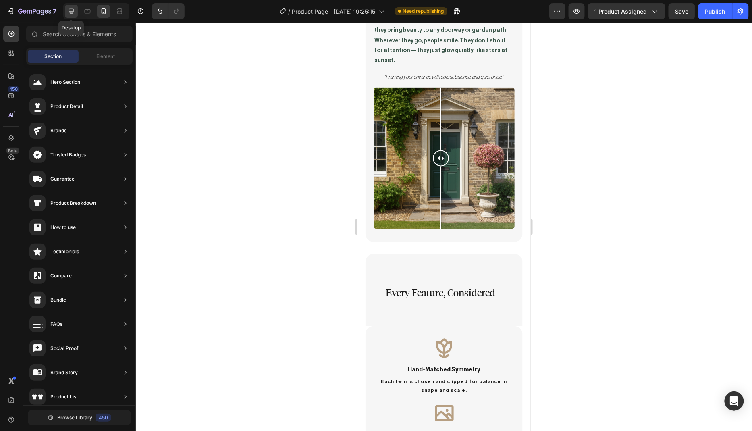
click at [74, 11] on icon at bounding box center [71, 11] width 8 height 8
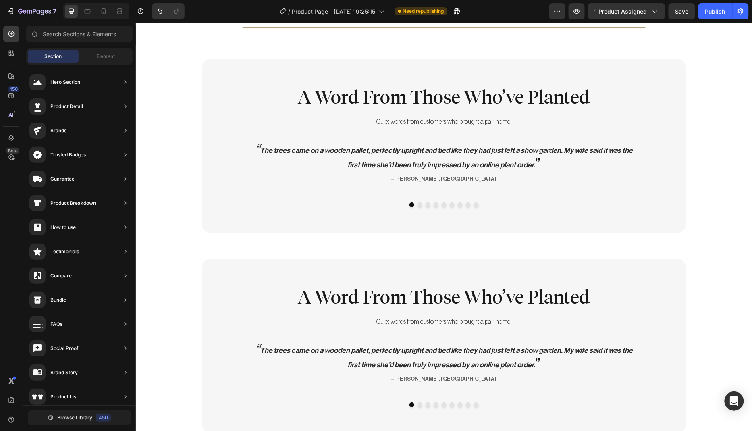
scroll to position [1133, 0]
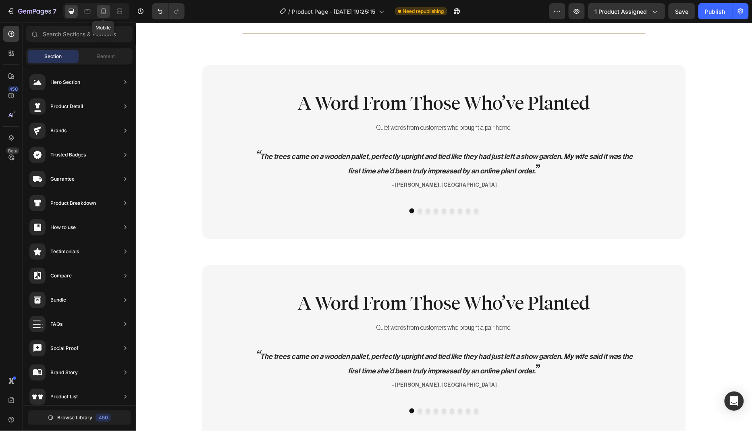
click at [100, 14] on icon at bounding box center [103, 11] width 8 height 8
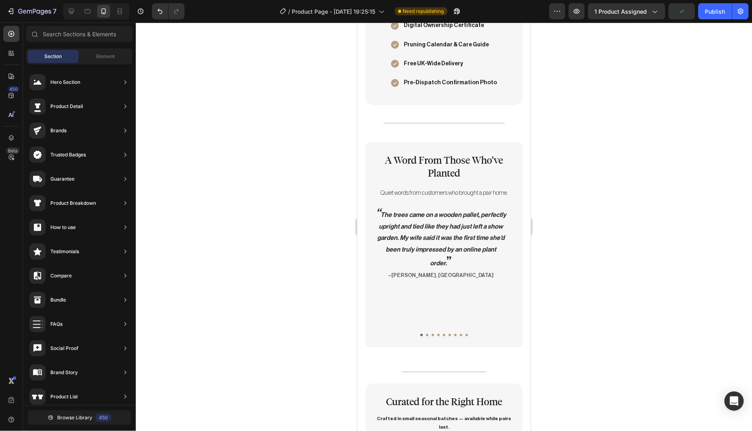
scroll to position [1264, 0]
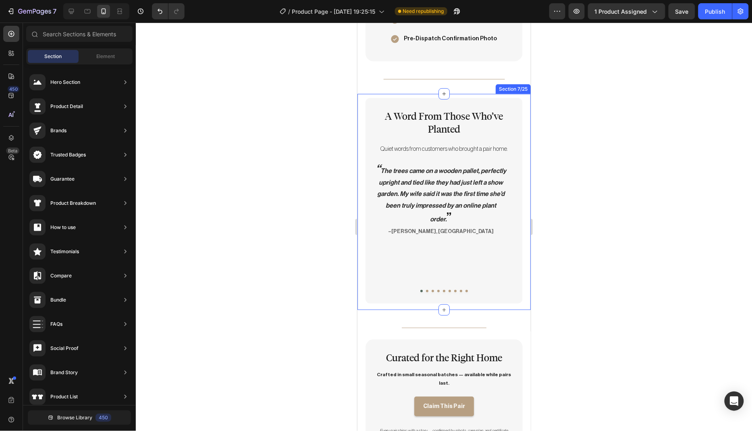
click at [519, 247] on div "A Word From Those Who’ve Planted Heading Quiet words from customers who brought…" at bounding box center [443, 200] width 173 height 215
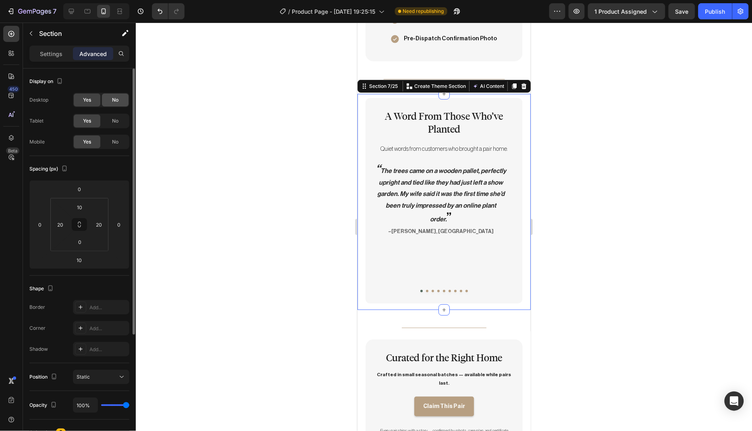
click at [118, 99] on div "No" at bounding box center [115, 99] width 27 height 13
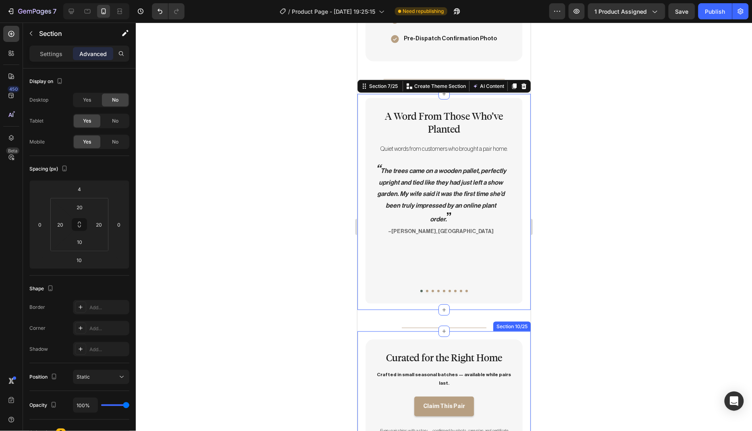
click at [517, 331] on div "Curated for the Right Home Heading Crafted in small seasonal batches — availabl…" at bounding box center [443, 391] width 173 height 120
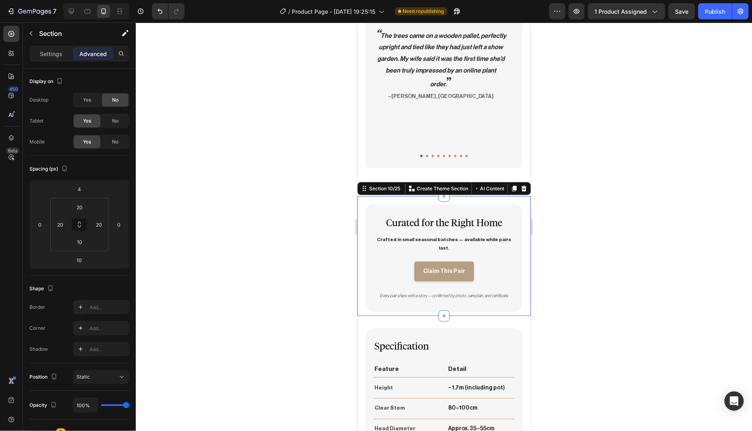
scroll to position [1378, 0]
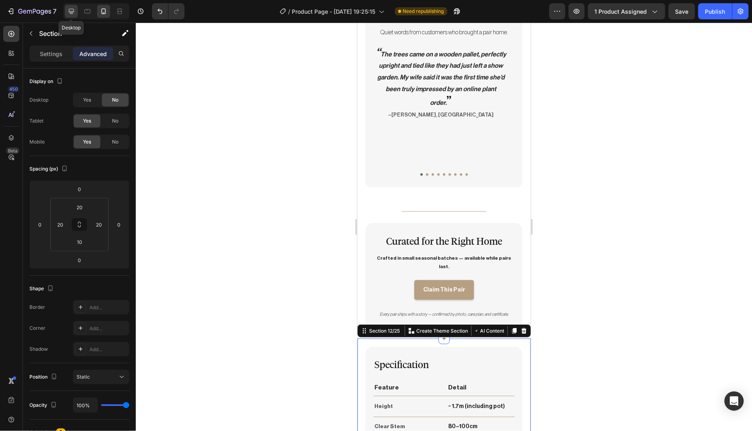
click at [72, 14] on icon at bounding box center [71, 11] width 5 height 5
type input "32"
type input "0"
type input "32"
type input "0"
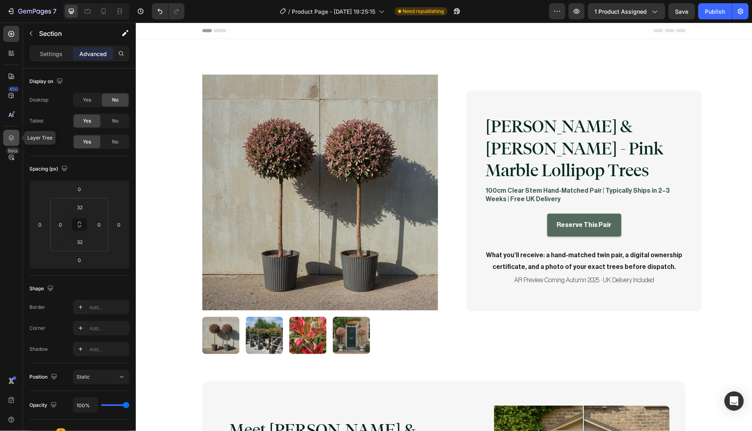
click at [13, 140] on icon at bounding box center [11, 138] width 8 height 8
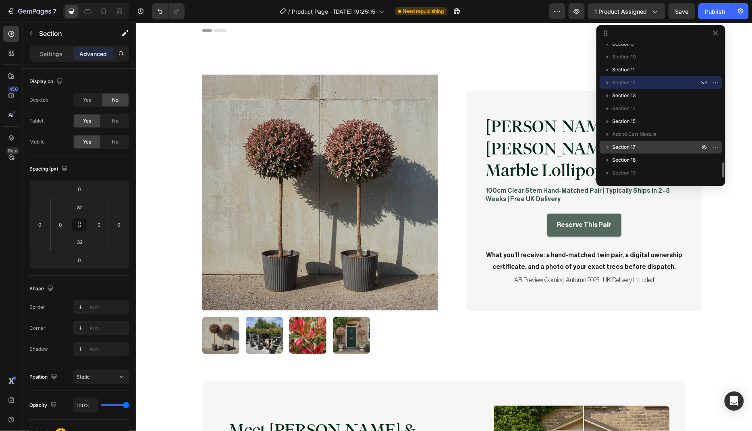
scroll to position [176, 0]
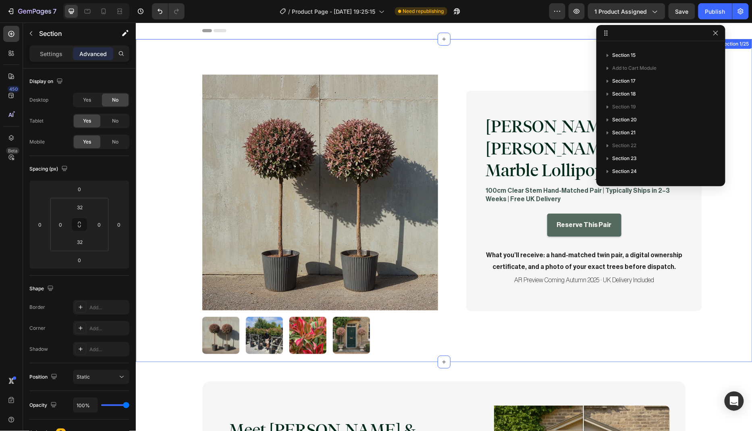
click at [148, 115] on div "Product Images [PERSON_NAME] & [PERSON_NAME] - Pink Marble Lollipop Trees Produ…" at bounding box center [443, 200] width 616 height 323
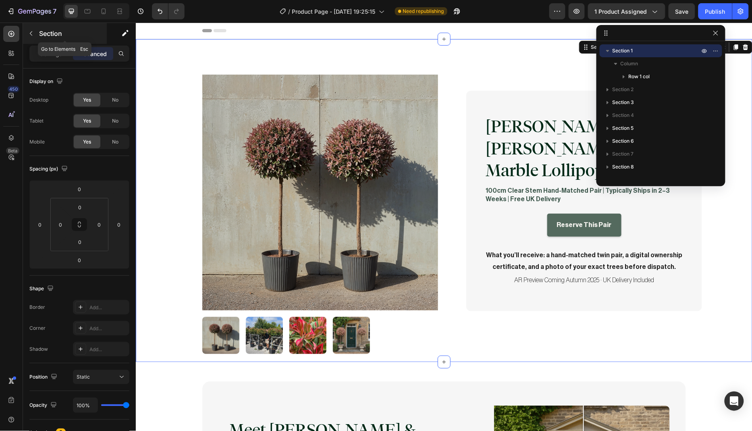
click at [30, 35] on icon "button" at bounding box center [31, 33] width 6 height 6
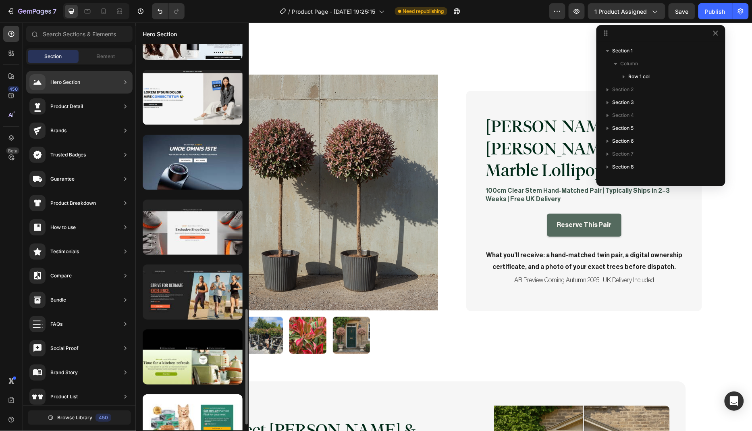
scroll to position [885, 0]
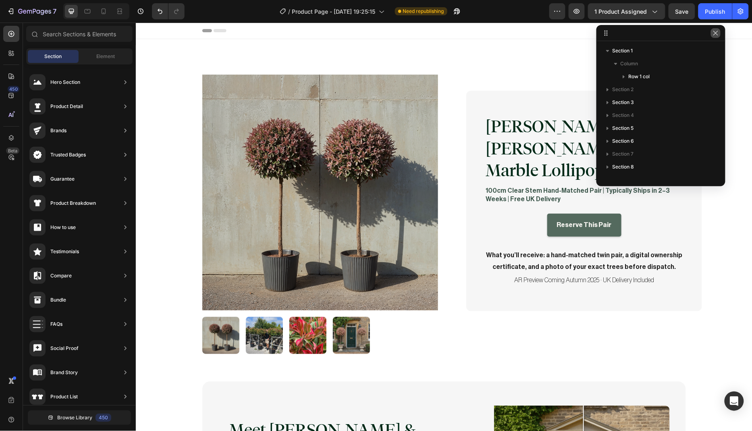
click at [716, 34] on icon "button" at bounding box center [715, 33] width 6 height 6
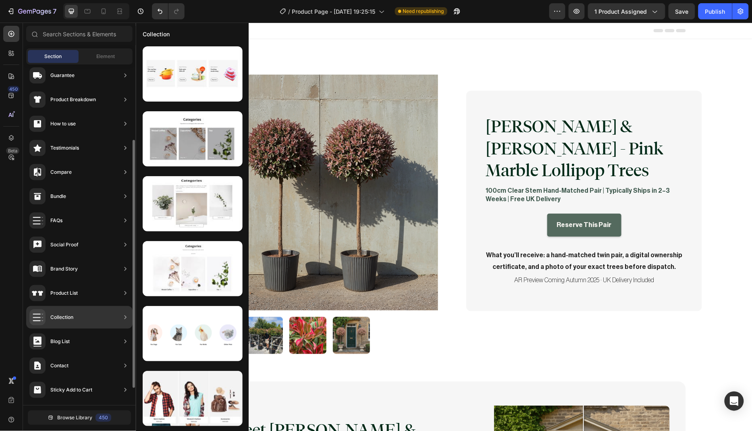
scroll to position [127, 0]
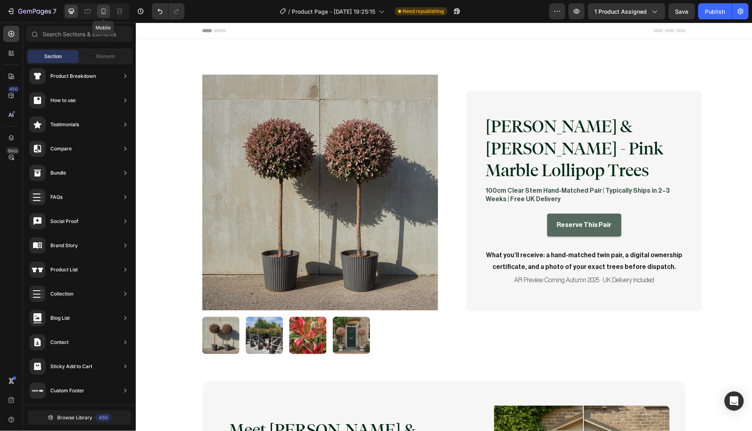
click at [103, 13] on icon at bounding box center [103, 11] width 8 height 8
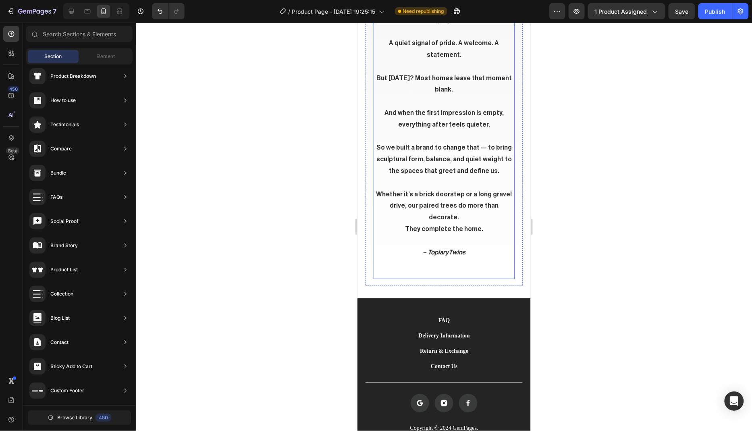
scroll to position [4200, 0]
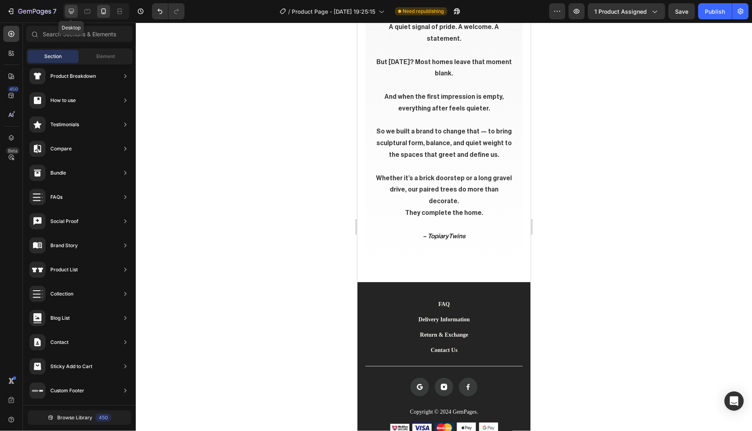
click at [73, 13] on icon at bounding box center [71, 11] width 8 height 8
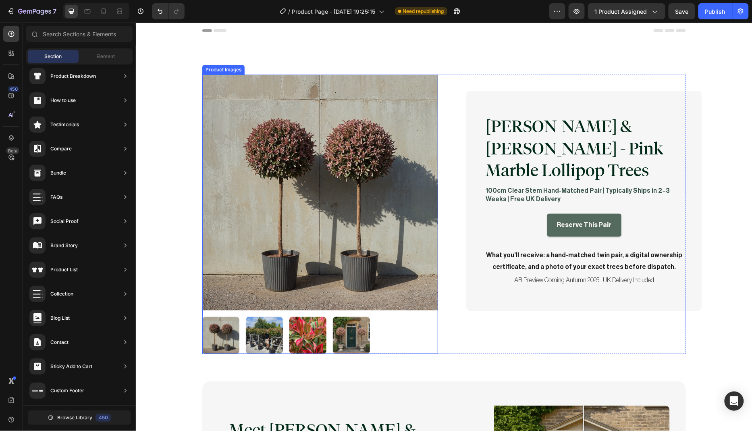
click at [390, 317] on div at bounding box center [320, 334] width 236 height 37
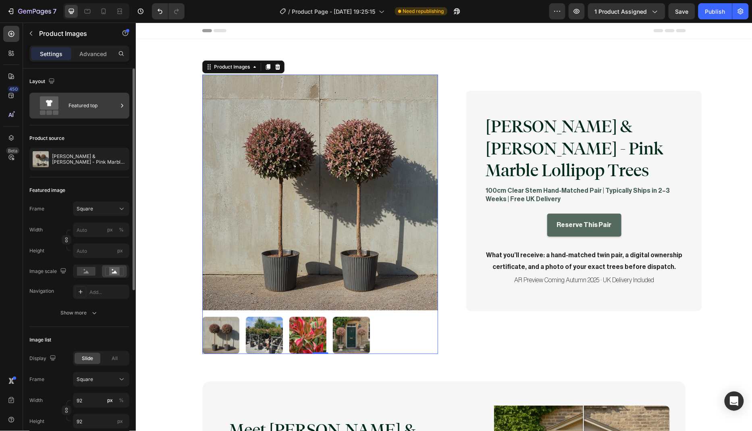
click at [83, 104] on div "Featured top" at bounding box center [92, 105] width 49 height 19
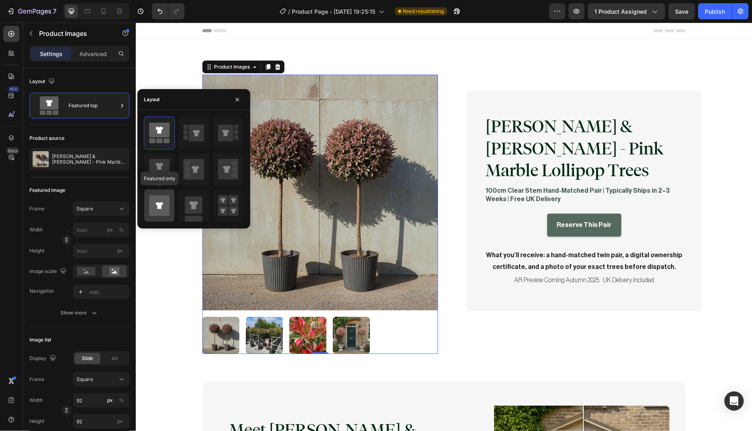
click at [159, 203] on icon at bounding box center [158, 205] width 7 height 7
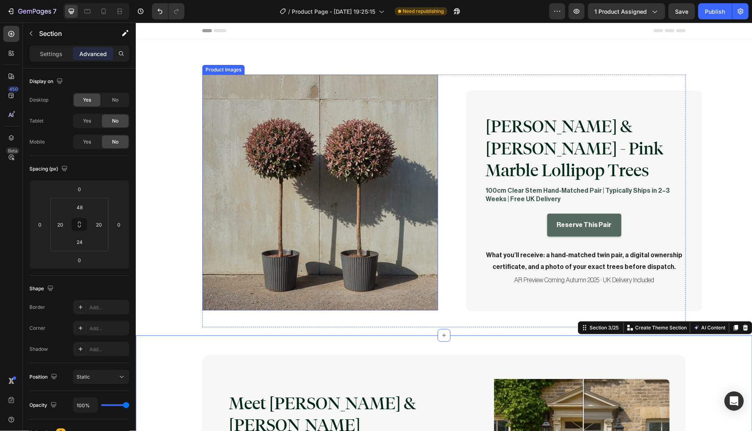
click at [366, 191] on img at bounding box center [320, 192] width 236 height 236
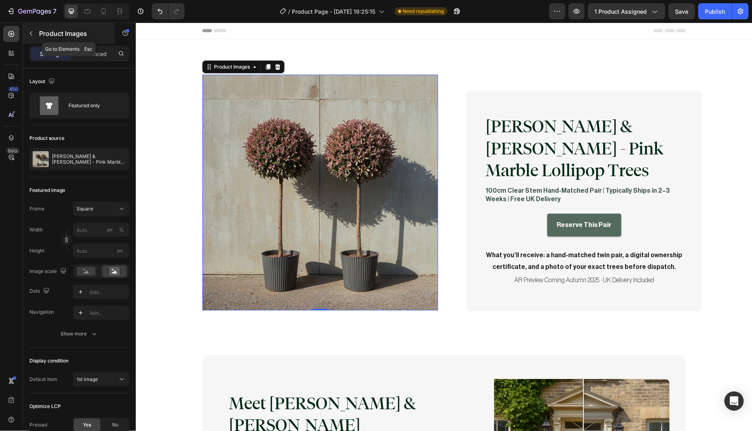
click at [31, 38] on button "button" at bounding box center [31, 33] width 13 height 13
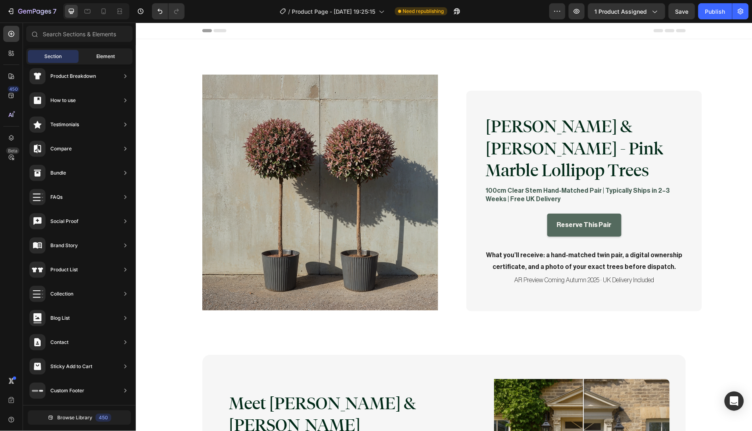
click at [100, 55] on span "Element" at bounding box center [105, 56] width 19 height 7
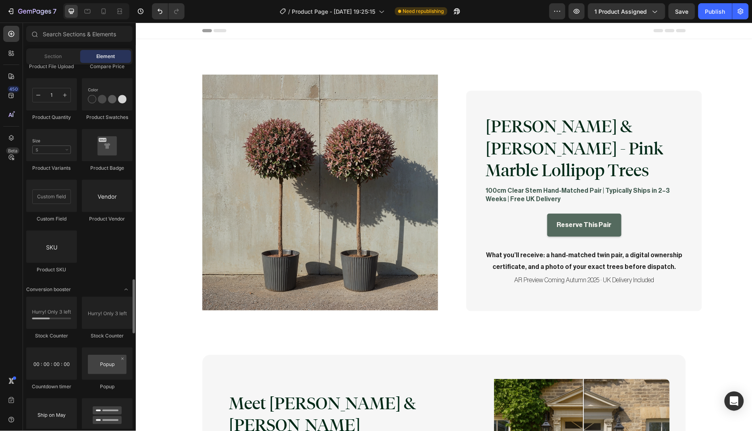
scroll to position [1439, 0]
